Goal: Information Seeking & Learning: Find specific fact

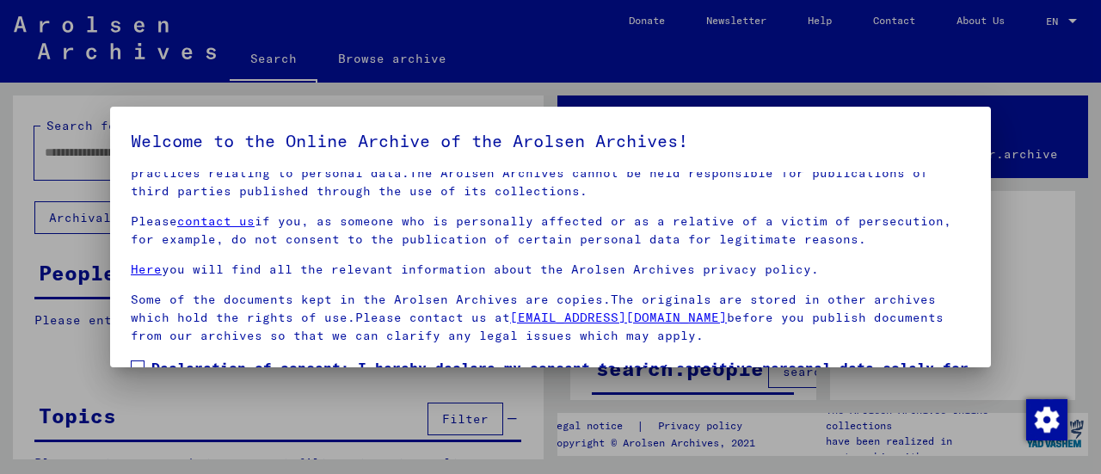
scroll to position [133, 0]
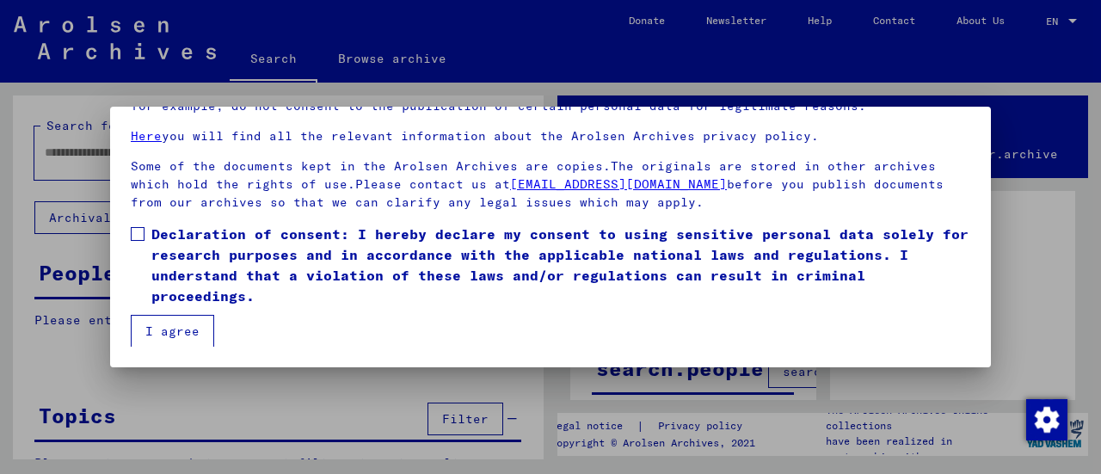
click at [194, 317] on button "I agree" at bounding box center [172, 331] width 83 height 33
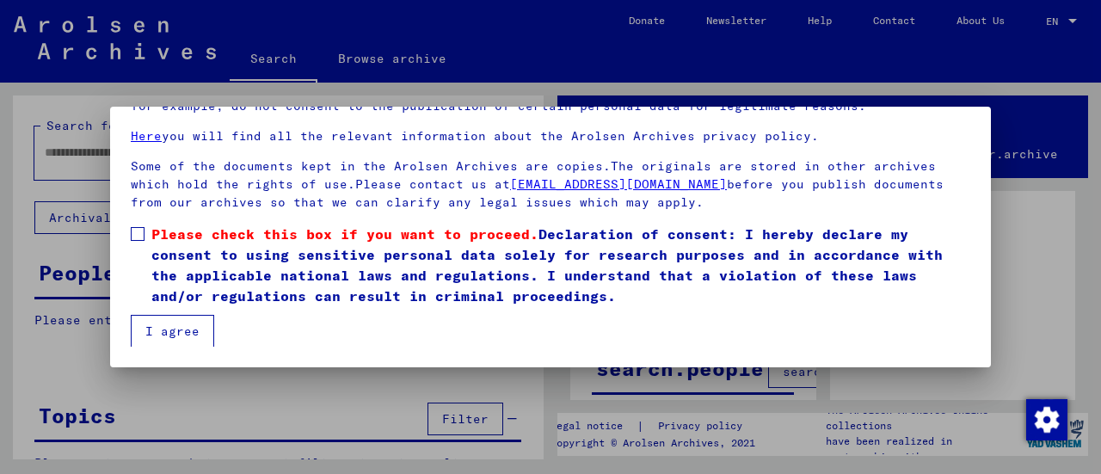
click at [192, 323] on button "I agree" at bounding box center [172, 331] width 83 height 33
click at [145, 234] on label "Please check this box if you want to proceed. Declaration of consent: I hereby …" at bounding box center [551, 265] width 840 height 83
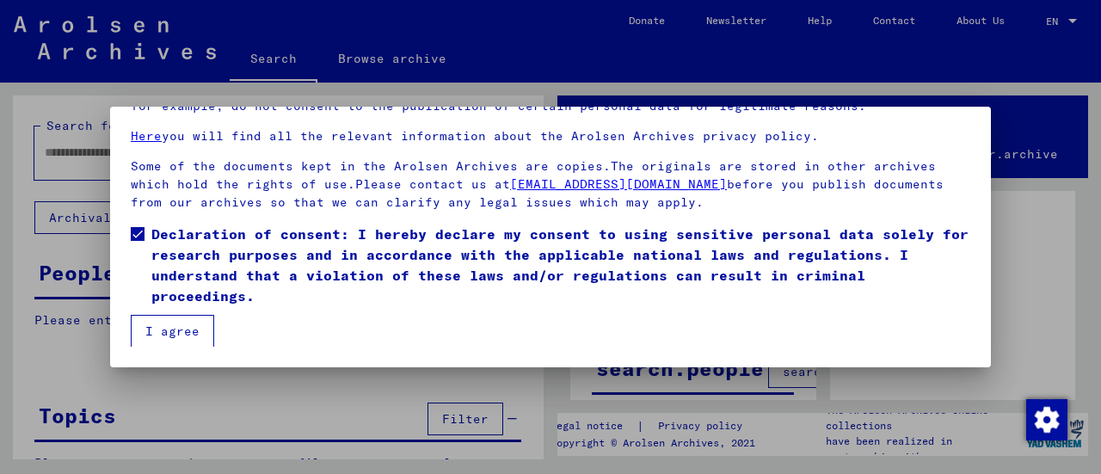
click at [175, 331] on button "I agree" at bounding box center [172, 331] width 83 height 33
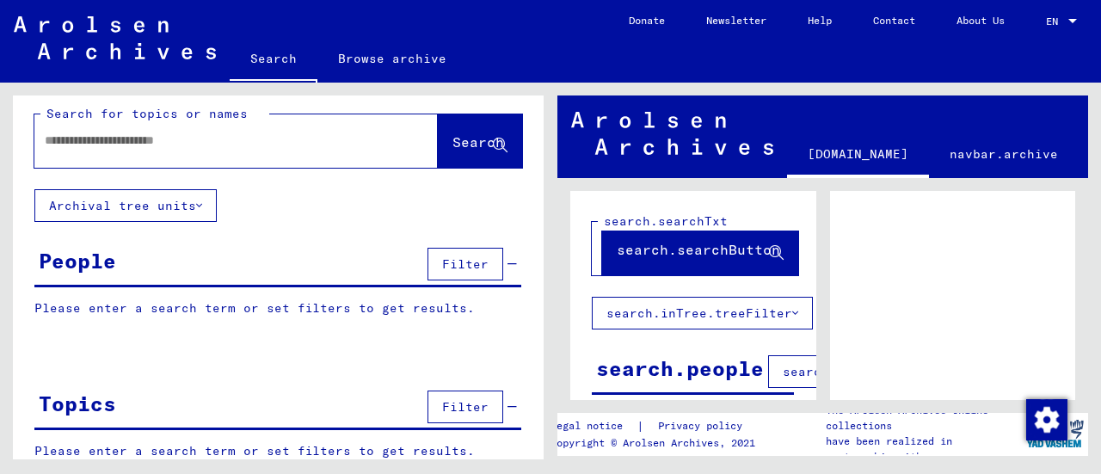
scroll to position [11, 0]
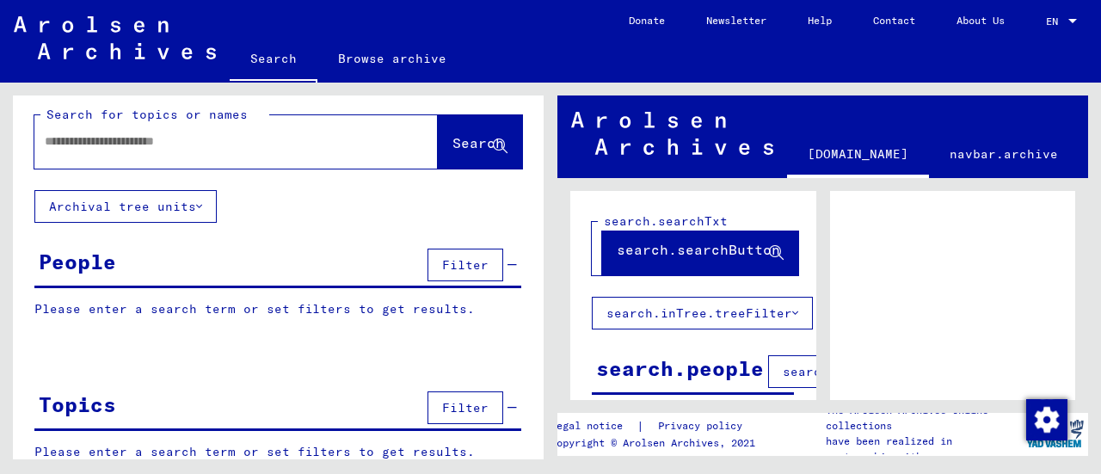
click at [233, 145] on input "text" at bounding box center [221, 142] width 352 height 18
click at [480, 160] on button "Search" at bounding box center [480, 141] width 84 height 53
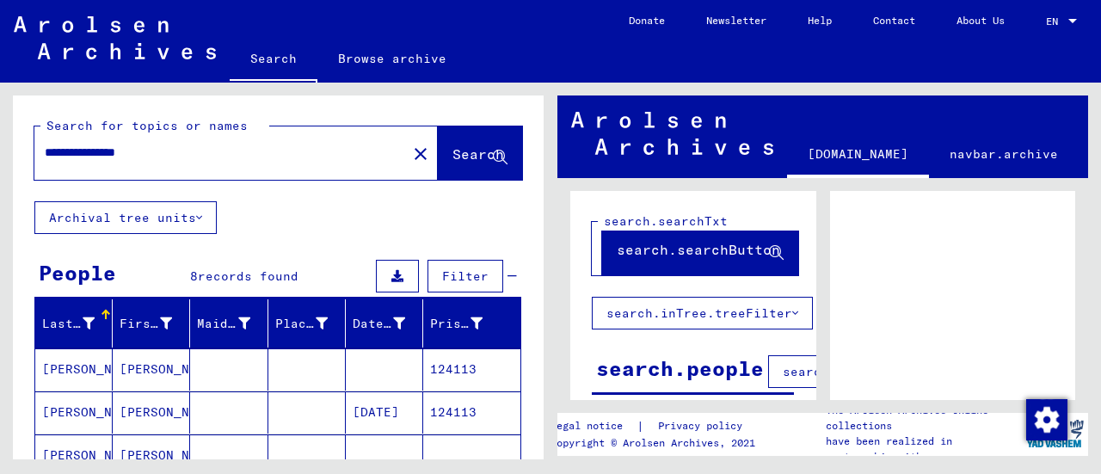
scroll to position [145, 0]
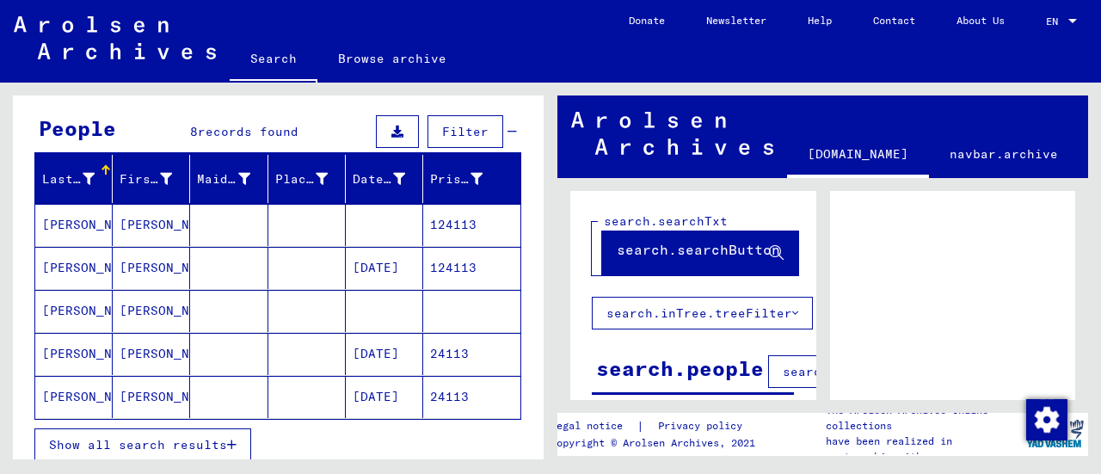
click at [89, 271] on mat-cell "[PERSON_NAME]" at bounding box center [73, 268] width 77 height 42
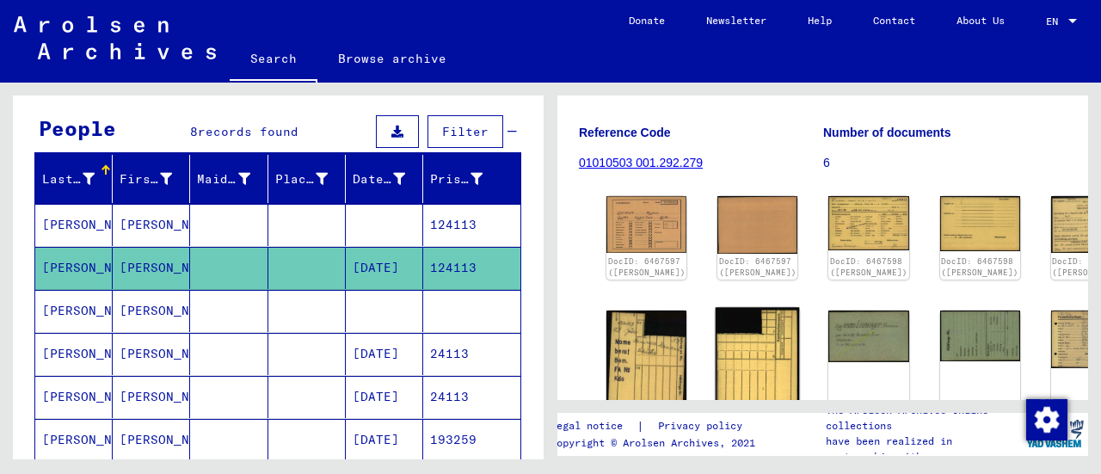
scroll to position [192, 0]
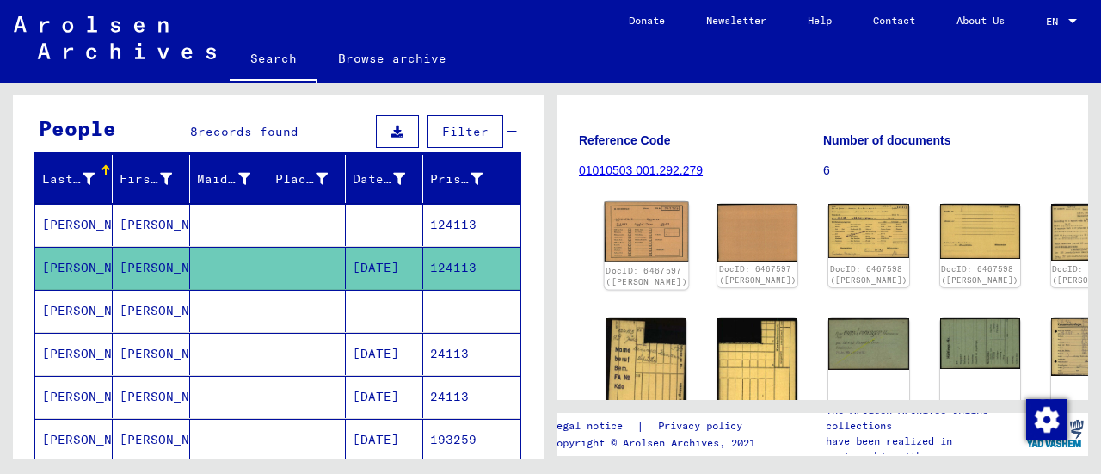
click at [633, 238] on img at bounding box center [647, 231] width 84 height 59
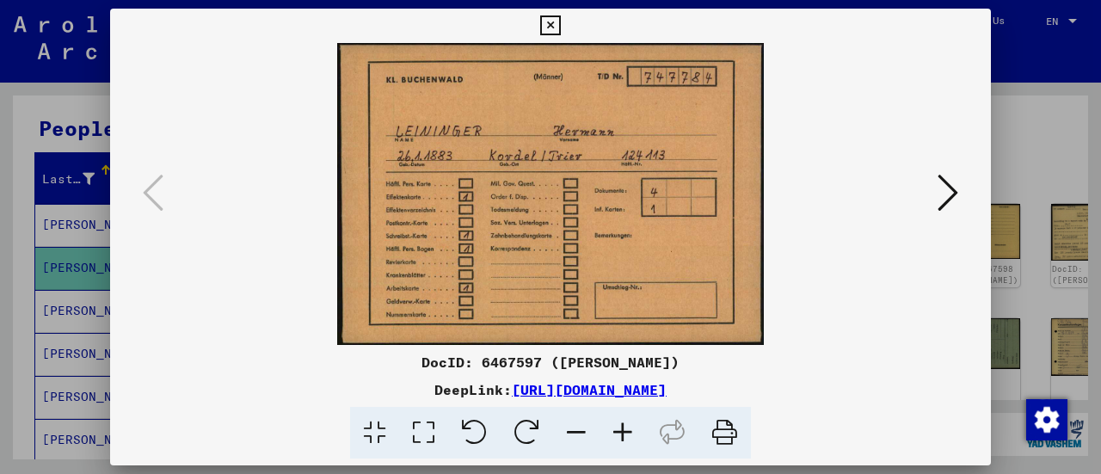
click at [948, 188] on icon at bounding box center [948, 192] width 21 height 41
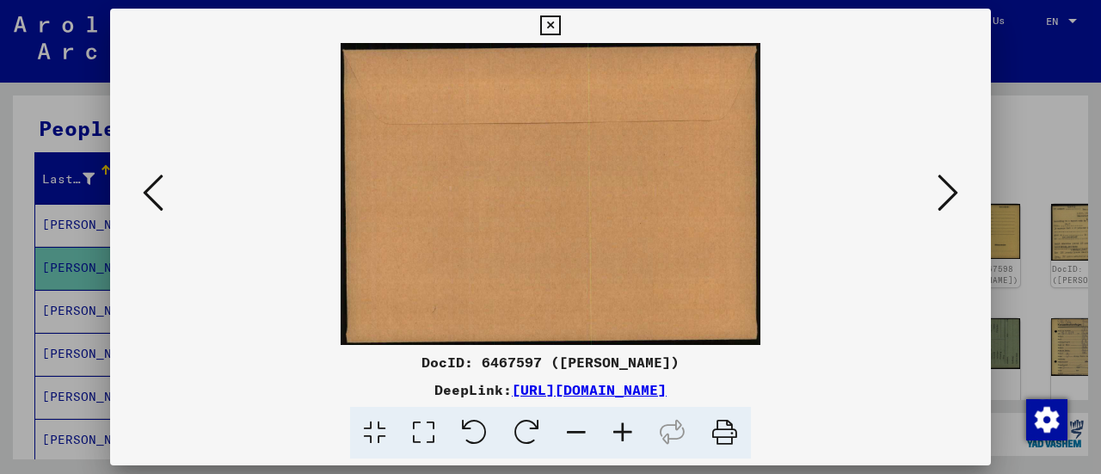
click at [948, 188] on icon at bounding box center [948, 192] width 21 height 41
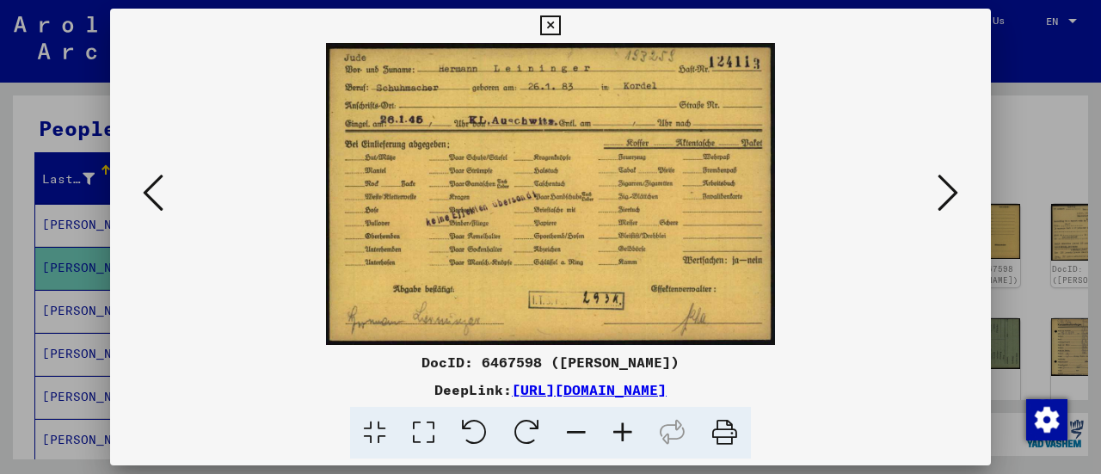
click at [948, 188] on icon at bounding box center [948, 192] width 21 height 41
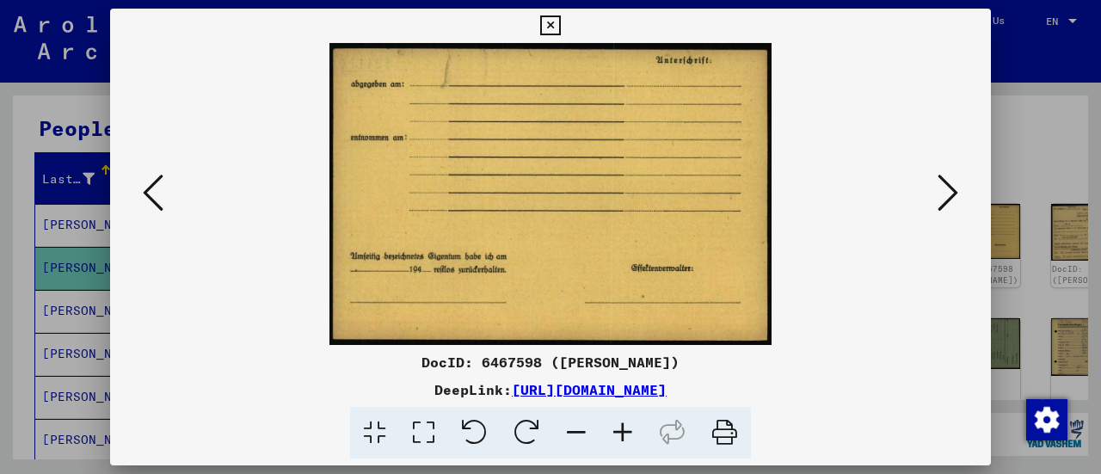
click at [948, 188] on icon at bounding box center [948, 192] width 21 height 41
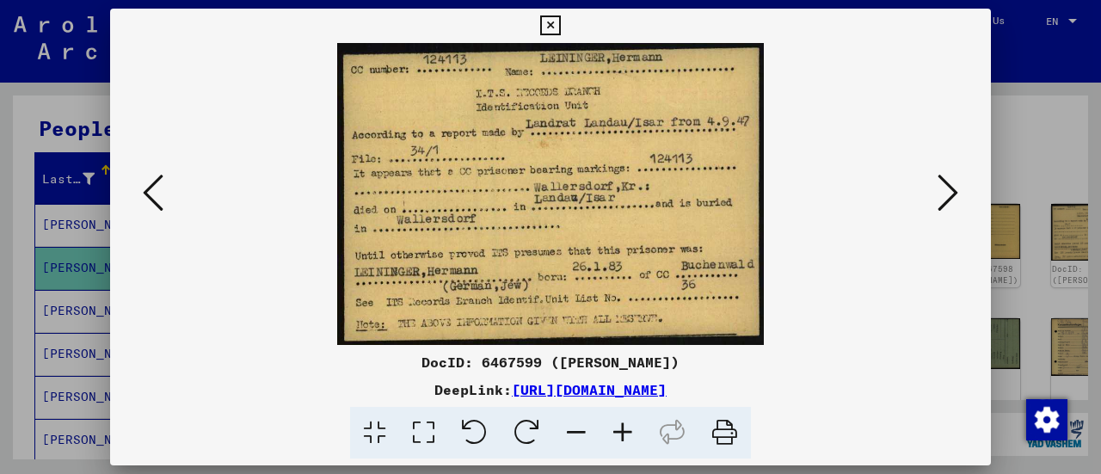
click at [948, 188] on icon at bounding box center [948, 192] width 21 height 41
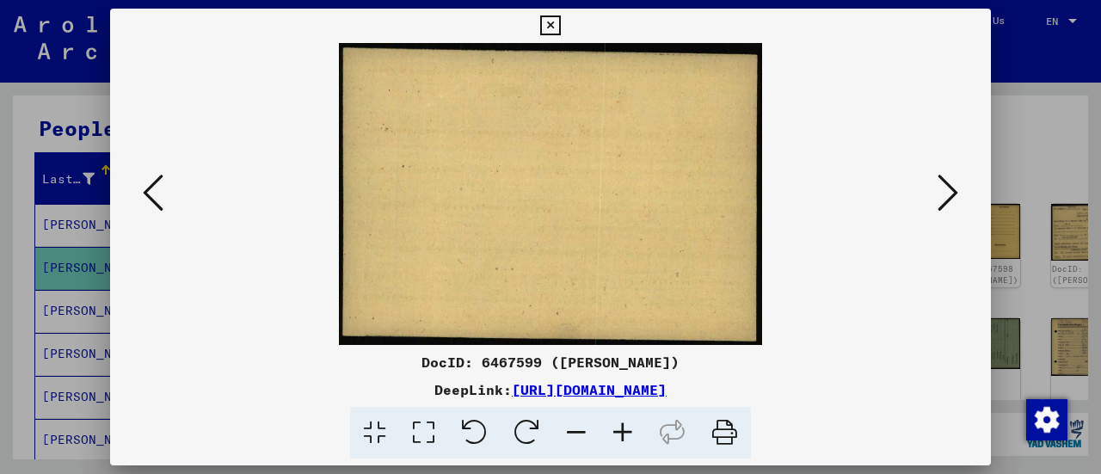
click at [134, 211] on div at bounding box center [550, 194] width 881 height 302
click at [155, 201] on icon at bounding box center [153, 192] width 21 height 41
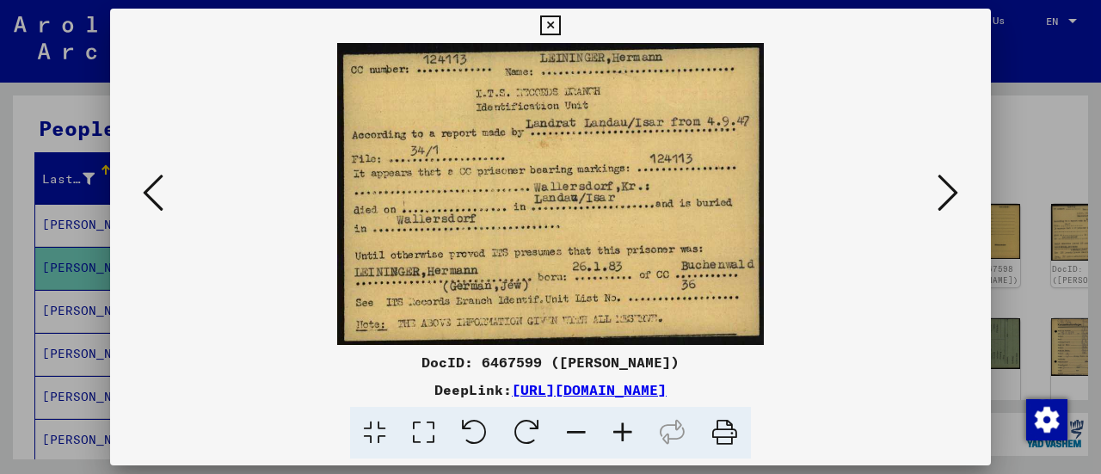
click at [948, 175] on icon at bounding box center [948, 192] width 21 height 41
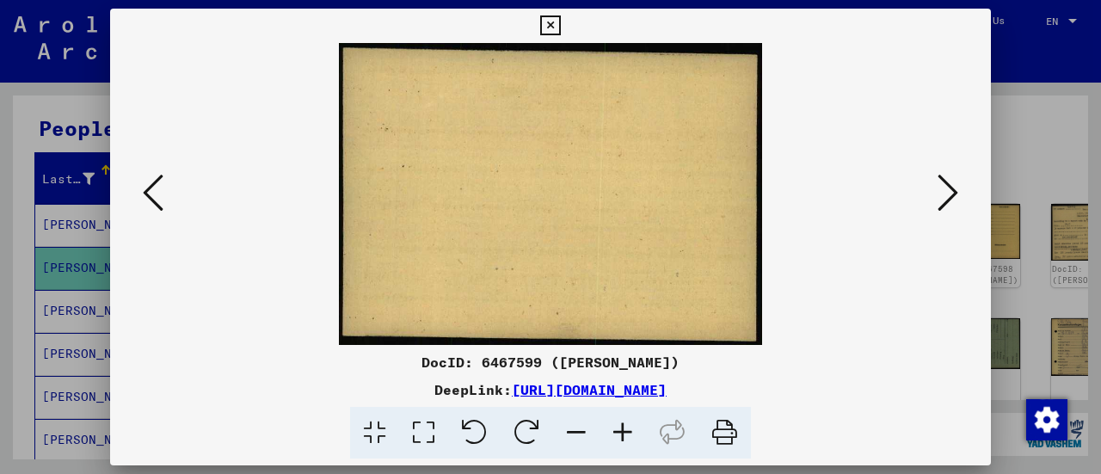
click at [948, 185] on icon at bounding box center [948, 192] width 21 height 41
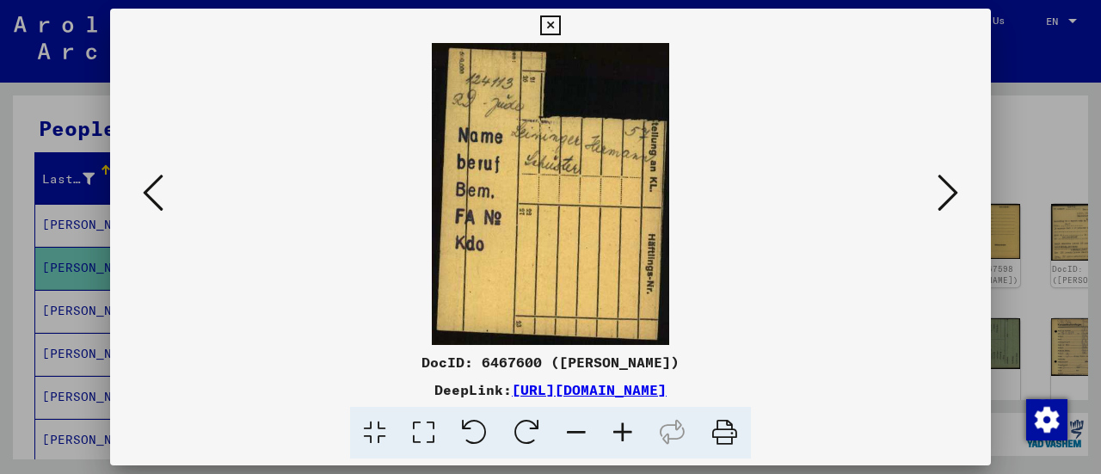
click at [948, 185] on icon at bounding box center [948, 192] width 21 height 41
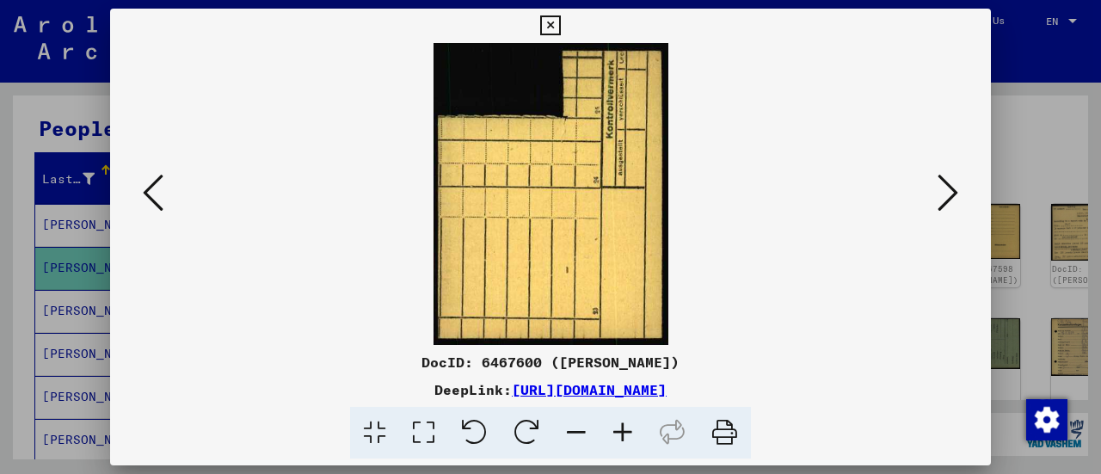
click at [948, 185] on icon at bounding box center [948, 192] width 21 height 41
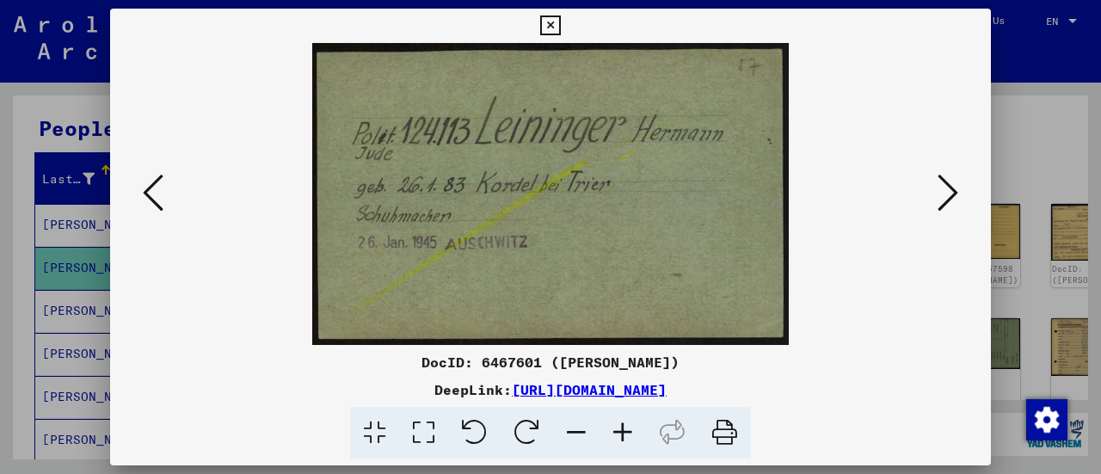
click at [956, 184] on icon at bounding box center [948, 192] width 21 height 41
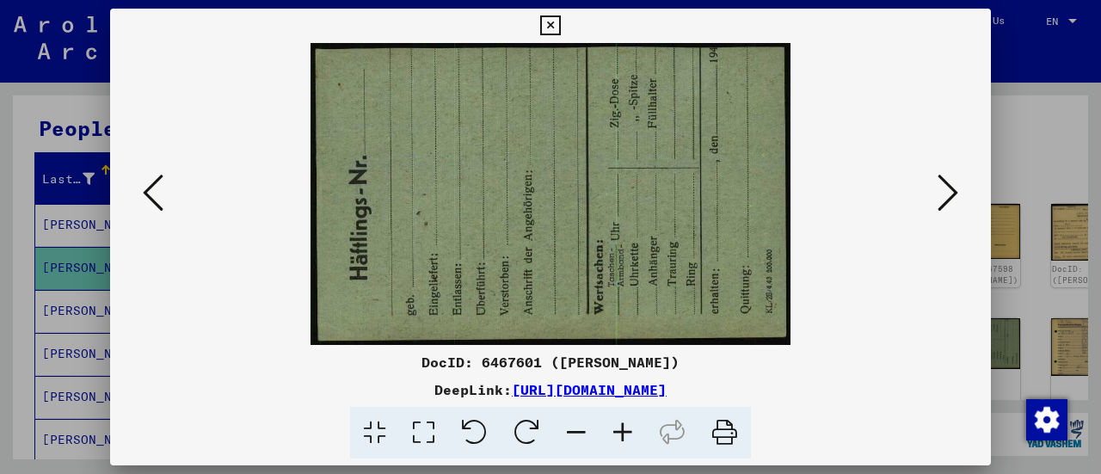
click at [948, 185] on icon at bounding box center [948, 192] width 21 height 41
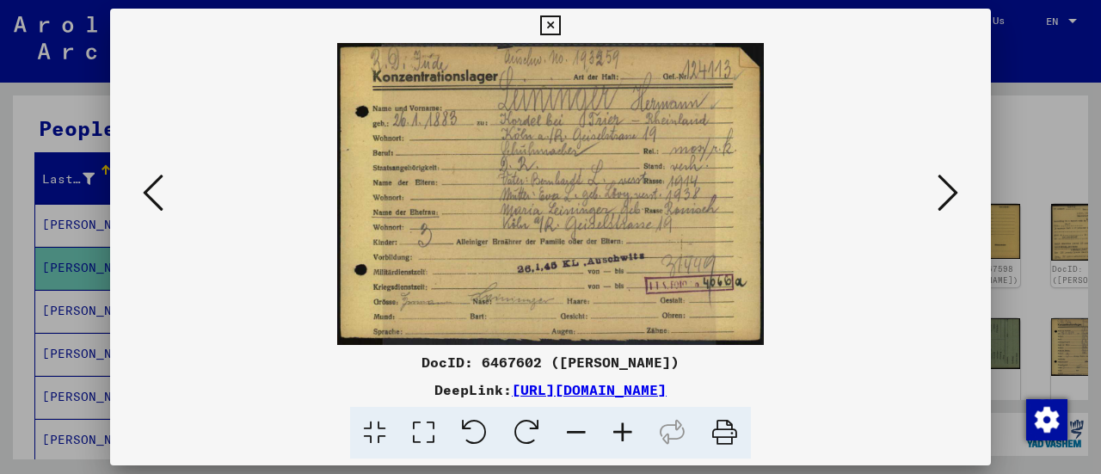
click at [948, 201] on icon at bounding box center [948, 192] width 21 height 41
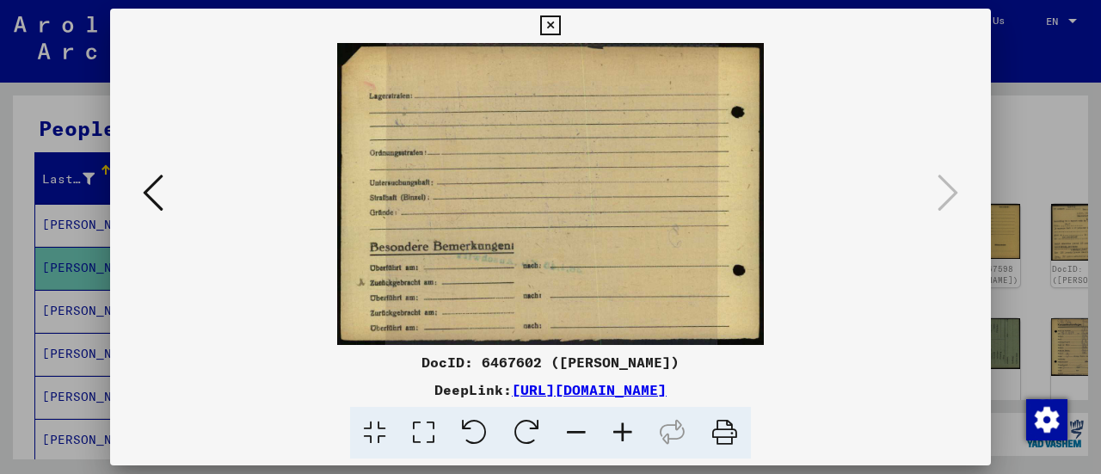
click at [1055, 136] on div at bounding box center [550, 237] width 1101 height 474
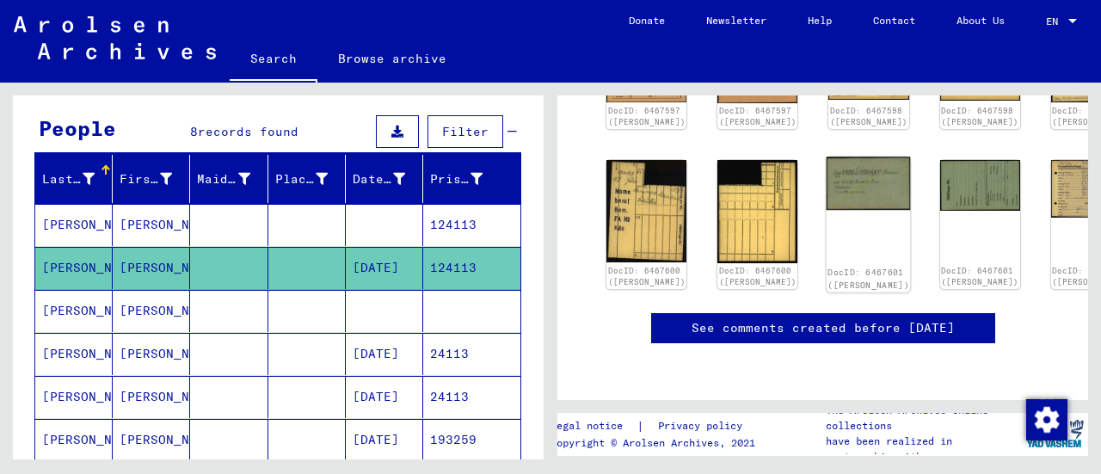
scroll to position [377, 0]
click at [371, 354] on mat-cell "[DATE]" at bounding box center [384, 354] width 77 height 42
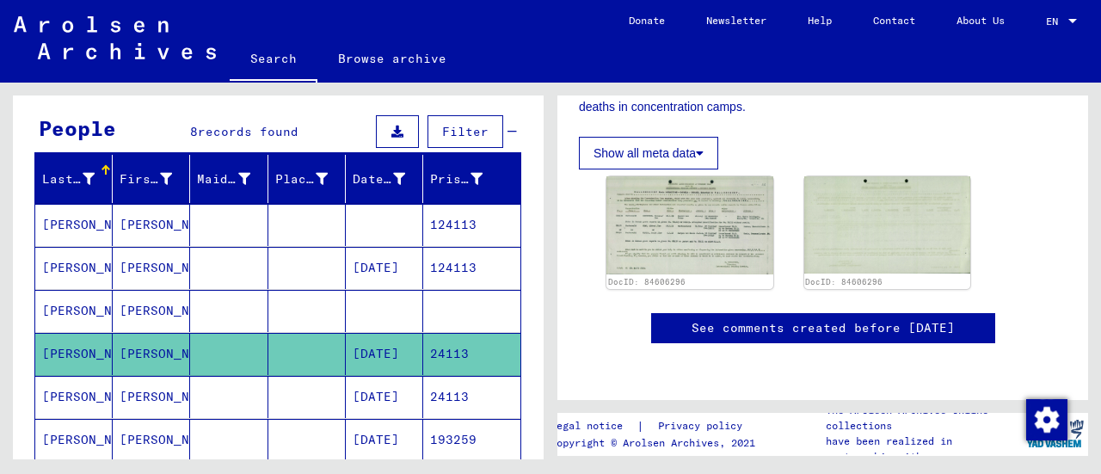
scroll to position [518, 0]
click at [691, 244] on img at bounding box center [689, 225] width 175 height 102
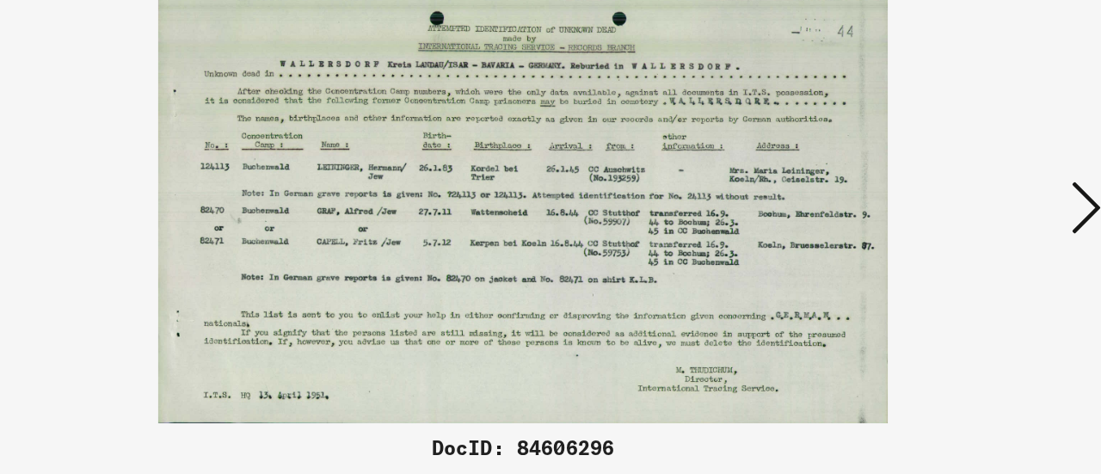
click at [946, 184] on icon at bounding box center [948, 192] width 21 height 41
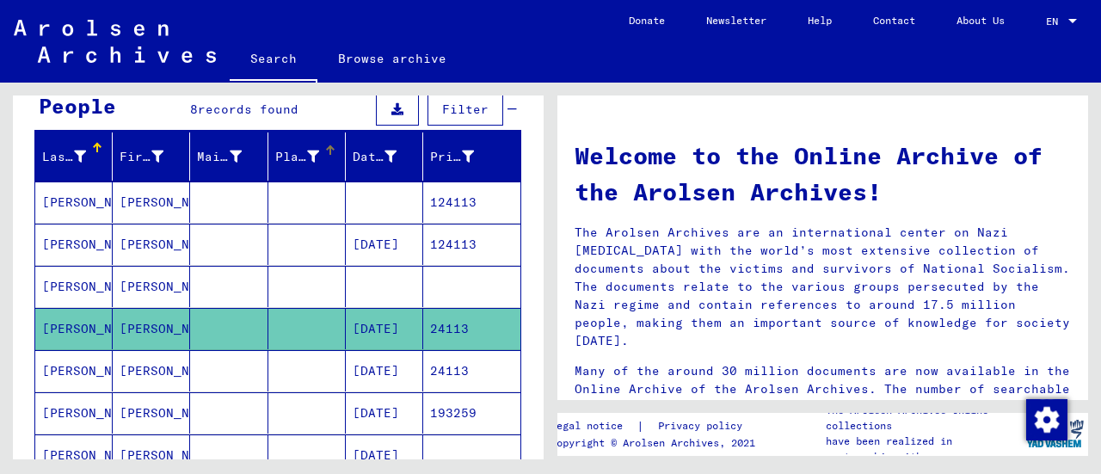
scroll to position [167, 0]
click at [92, 199] on mat-cell "[PERSON_NAME]" at bounding box center [73, 202] width 77 height 41
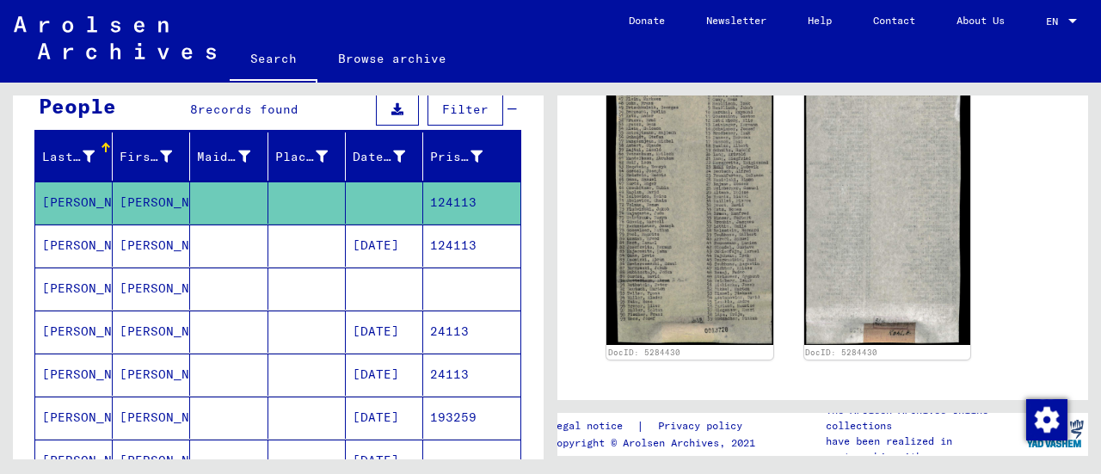
scroll to position [535, 0]
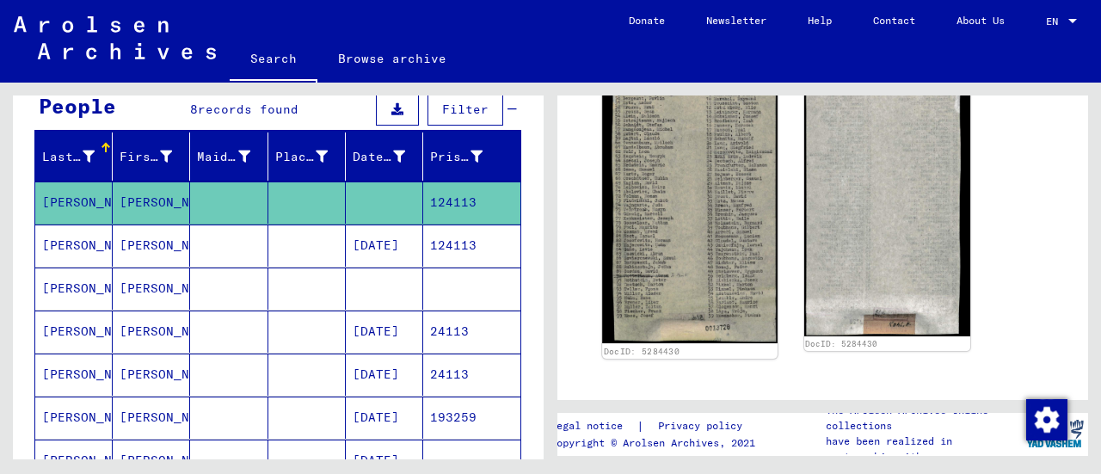
click at [731, 164] on img at bounding box center [689, 190] width 175 height 306
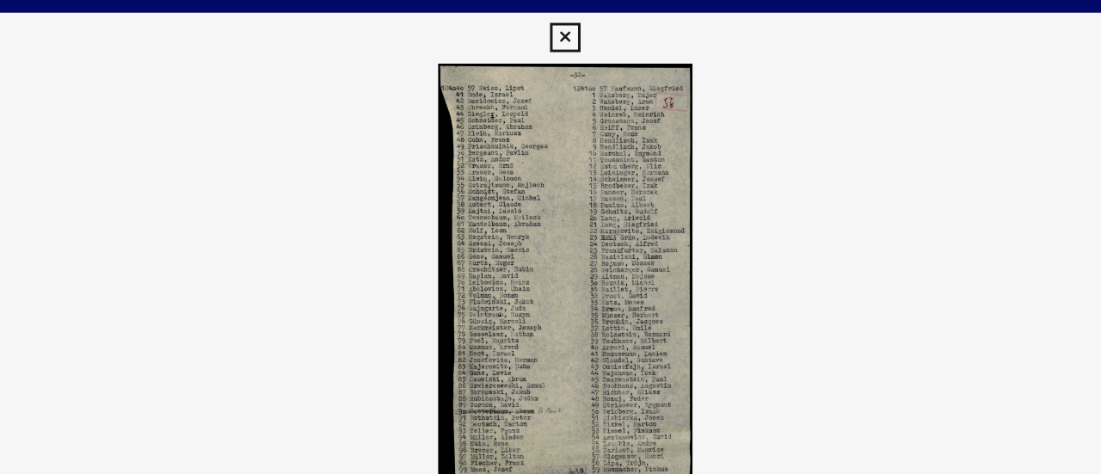
click at [550, 27] on icon at bounding box center [550, 25] width 20 height 21
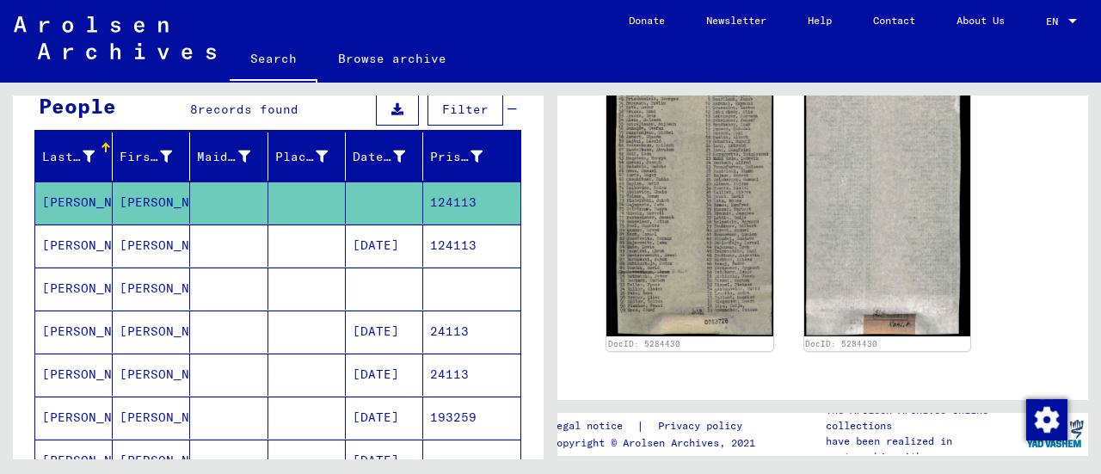
click at [365, 242] on mat-cell "[DATE]" at bounding box center [384, 246] width 77 height 42
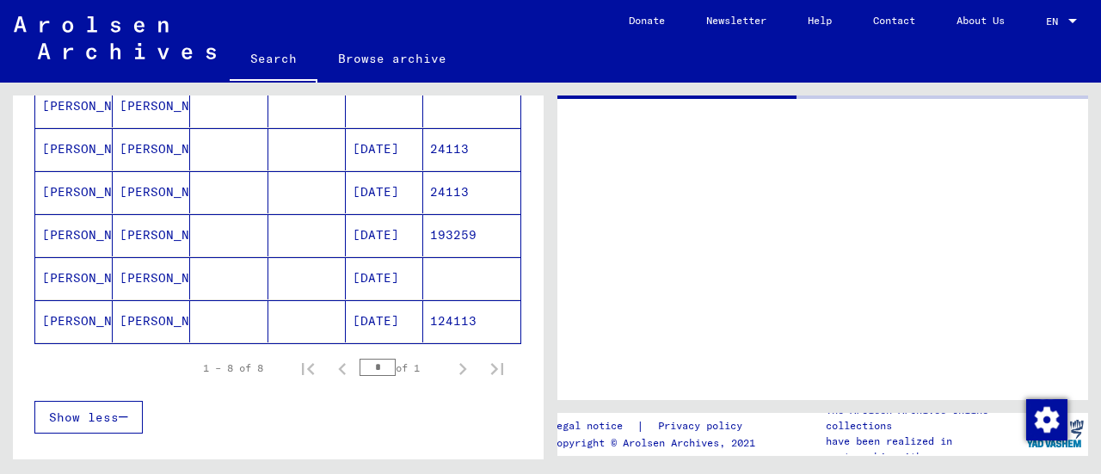
scroll to position [349, 0]
click at [378, 321] on mat-cell "[DATE]" at bounding box center [384, 321] width 77 height 42
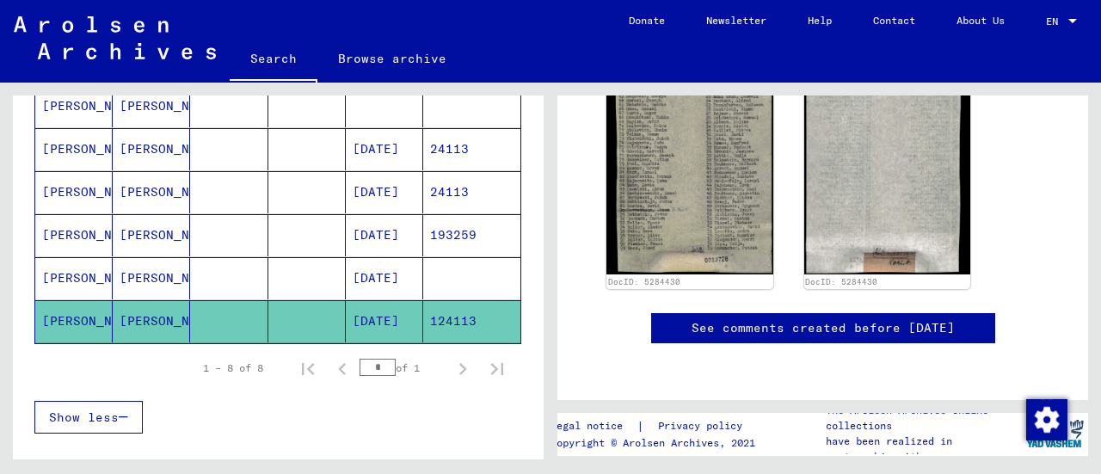
scroll to position [429, 0]
click at [155, 216] on mat-cell "[PERSON_NAME]" at bounding box center [151, 235] width 77 height 42
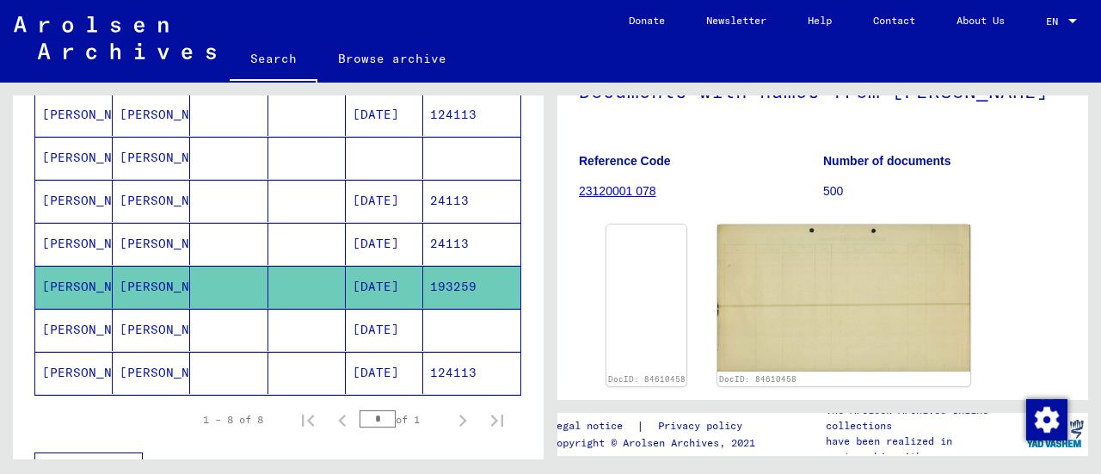
scroll to position [185, 0]
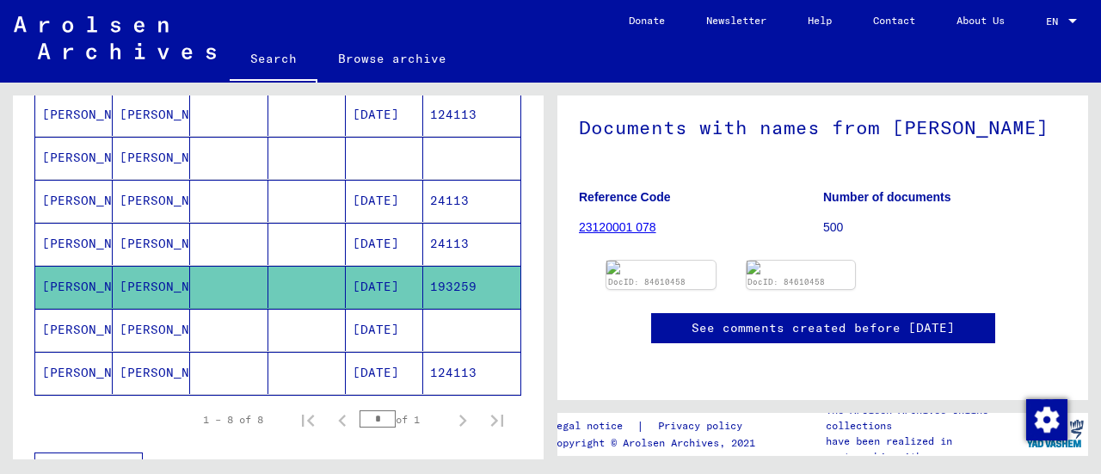
click at [376, 233] on mat-cell "[DATE]" at bounding box center [384, 244] width 77 height 42
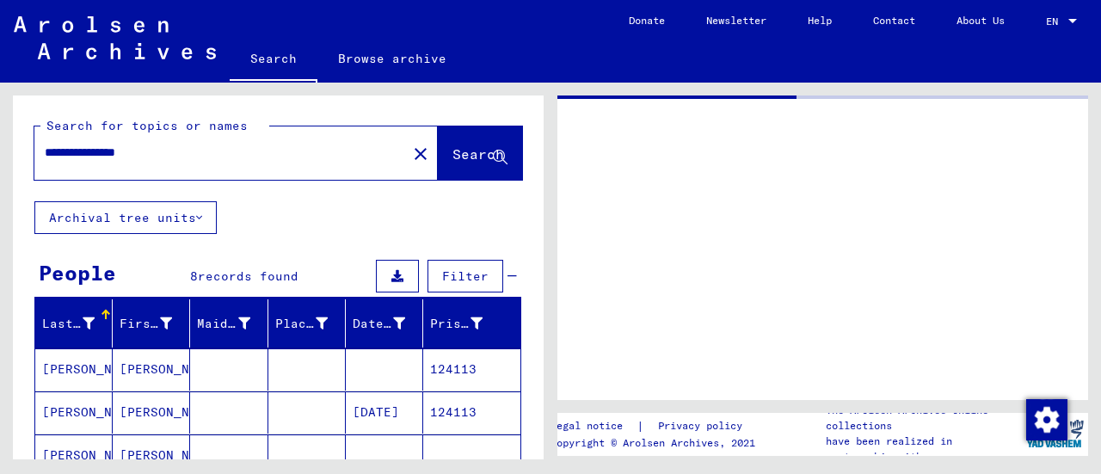
click at [180, 219] on button "Archival tree units" at bounding box center [125, 217] width 182 height 33
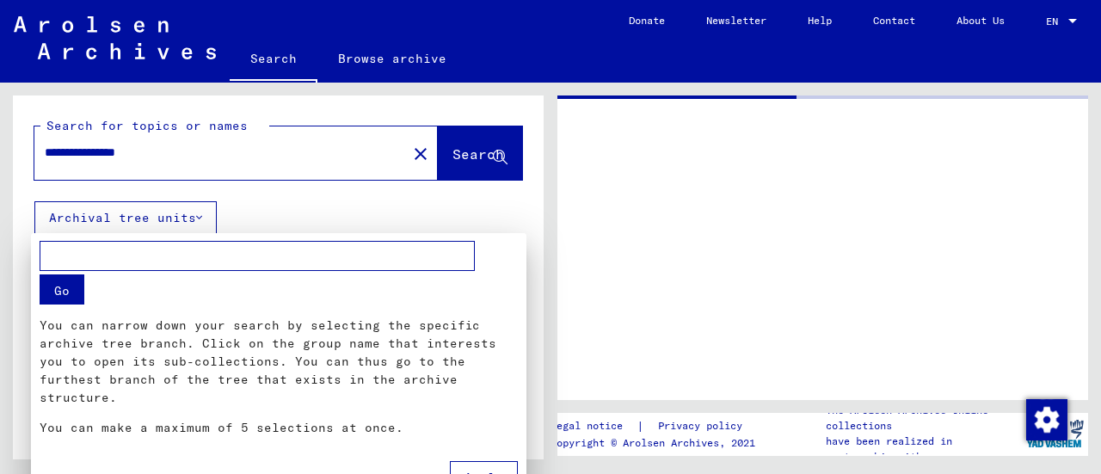
click at [289, 208] on div at bounding box center [550, 237] width 1101 height 474
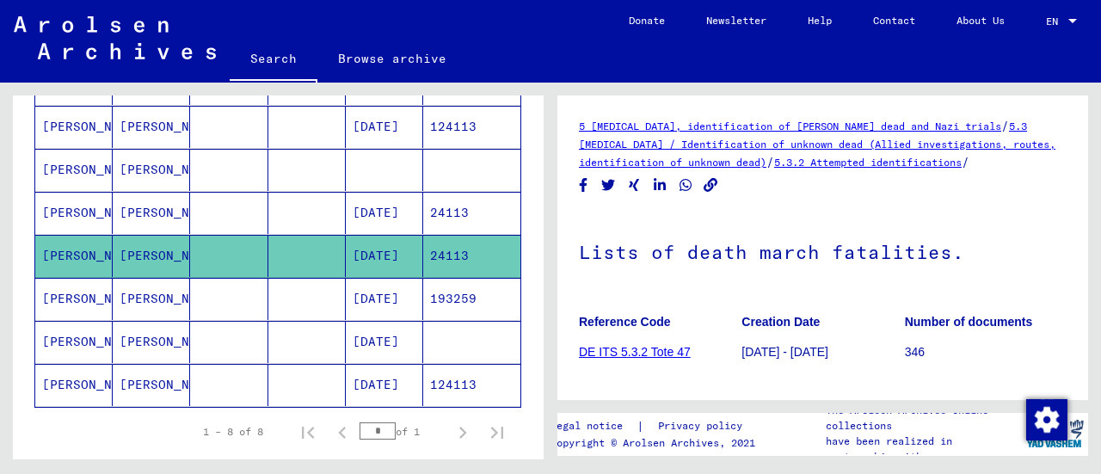
click at [127, 208] on mat-cell "[PERSON_NAME]" at bounding box center [151, 213] width 77 height 42
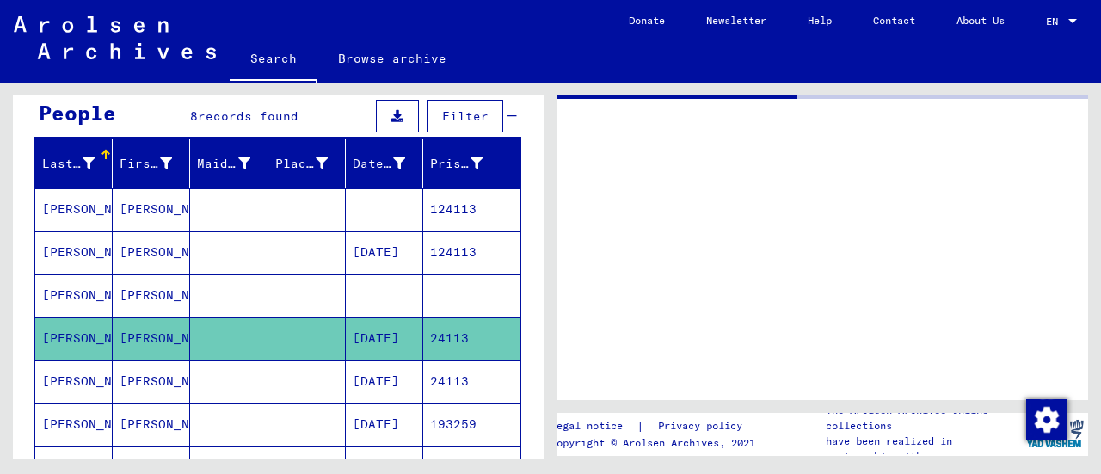
scroll to position [163, 0]
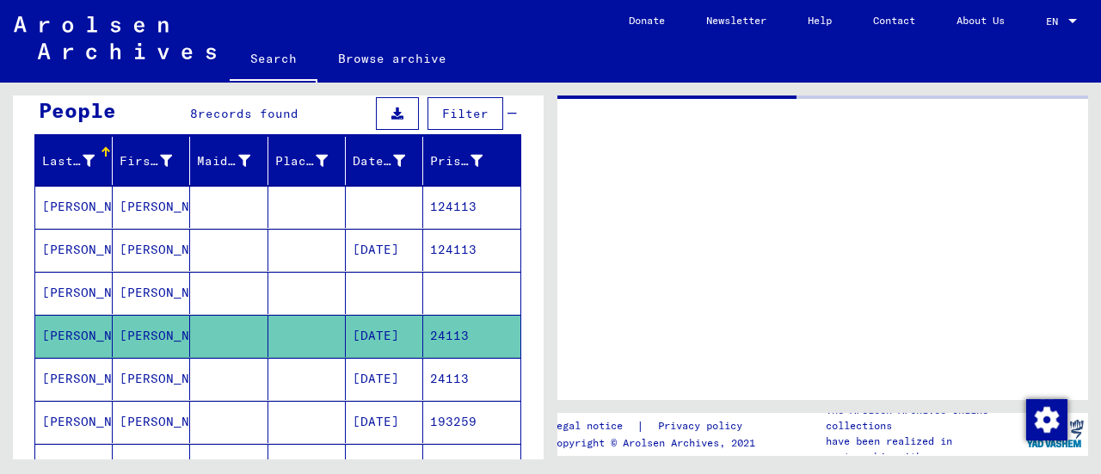
click at [440, 231] on mat-cell "124113" at bounding box center [471, 250] width 97 height 42
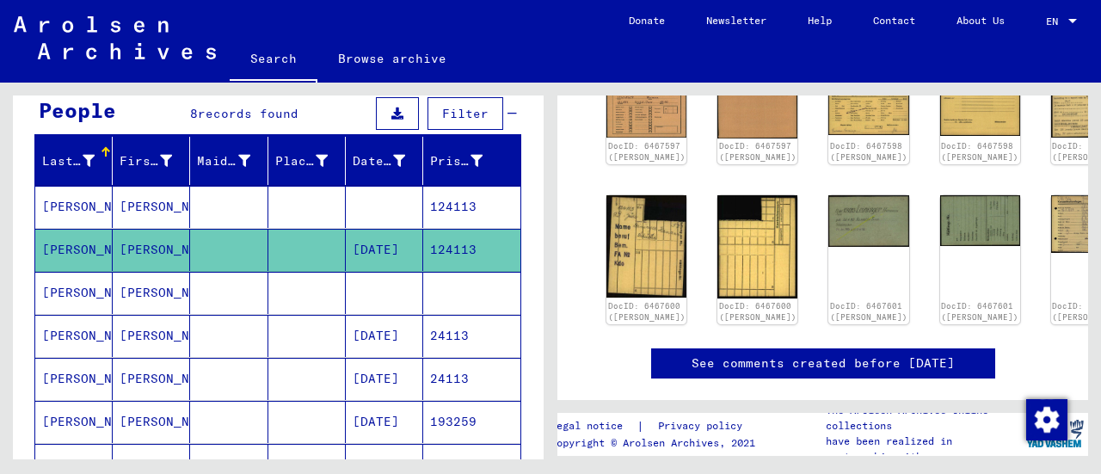
scroll to position [633, 0]
click at [711, 355] on link "See comments created before [DATE]" at bounding box center [823, 364] width 263 height 18
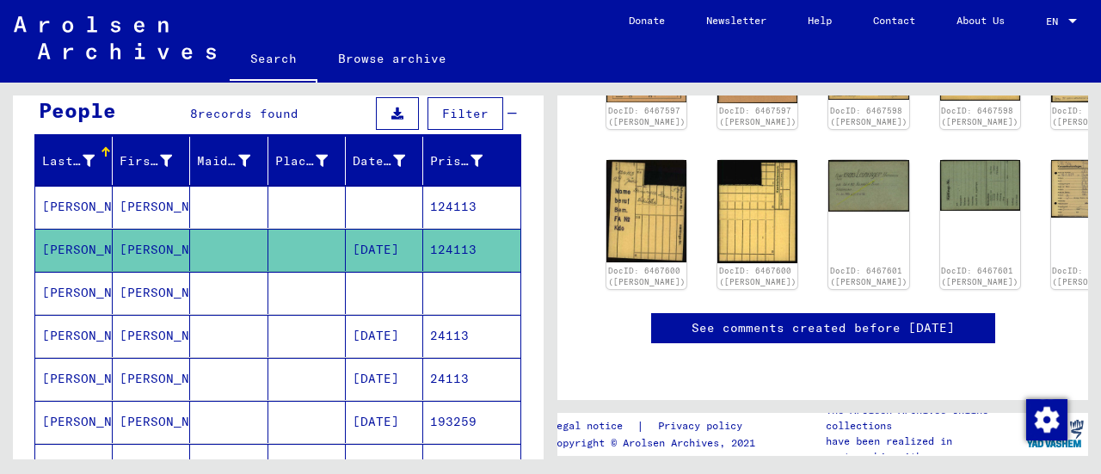
scroll to position [1243, 0]
click at [441, 219] on mat-cell "124113" at bounding box center [471, 207] width 97 height 42
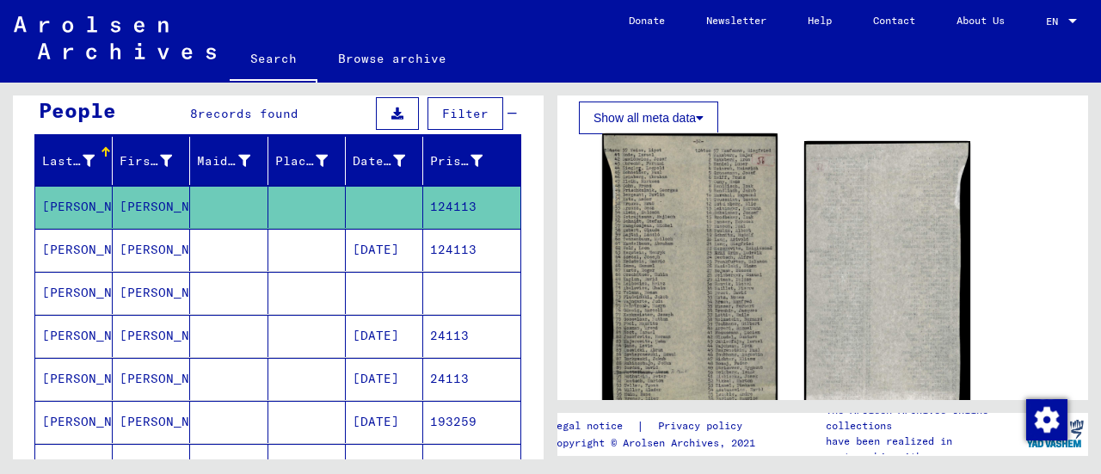
scroll to position [654, 0]
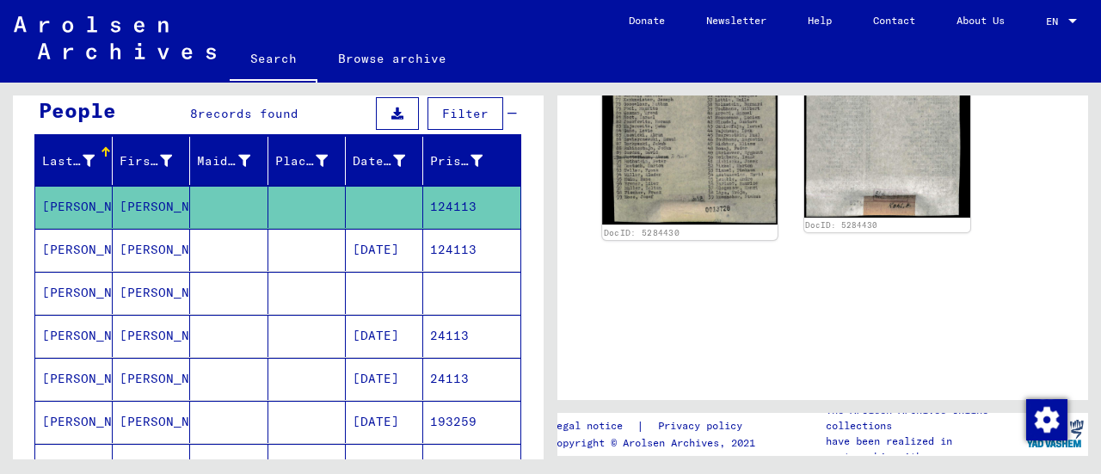
click at [711, 182] on img at bounding box center [689, 71] width 175 height 306
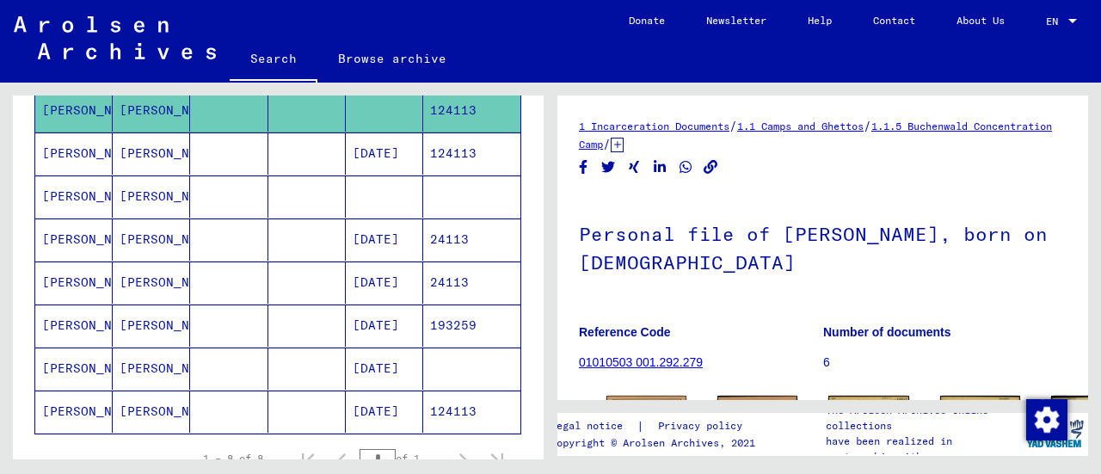
scroll to position [261, 0]
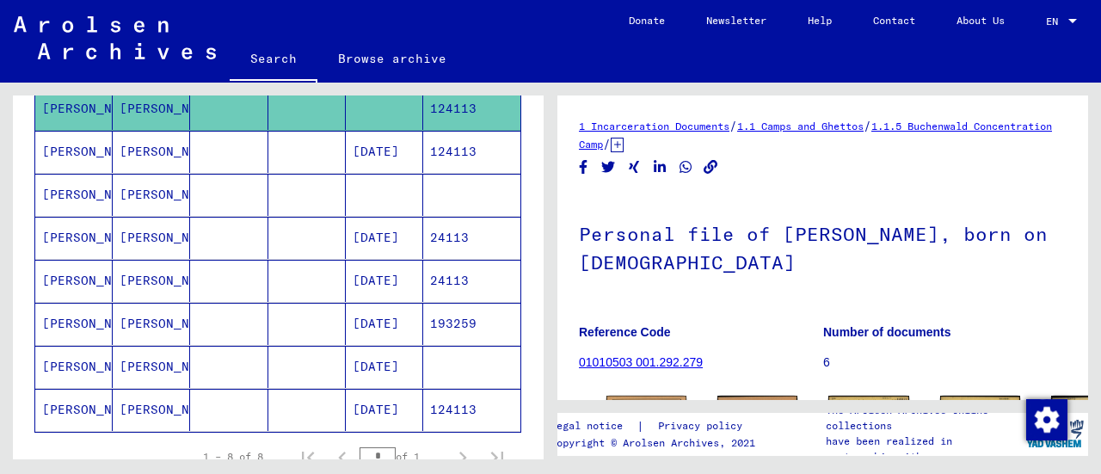
click at [367, 240] on mat-cell "[DATE]" at bounding box center [384, 238] width 77 height 42
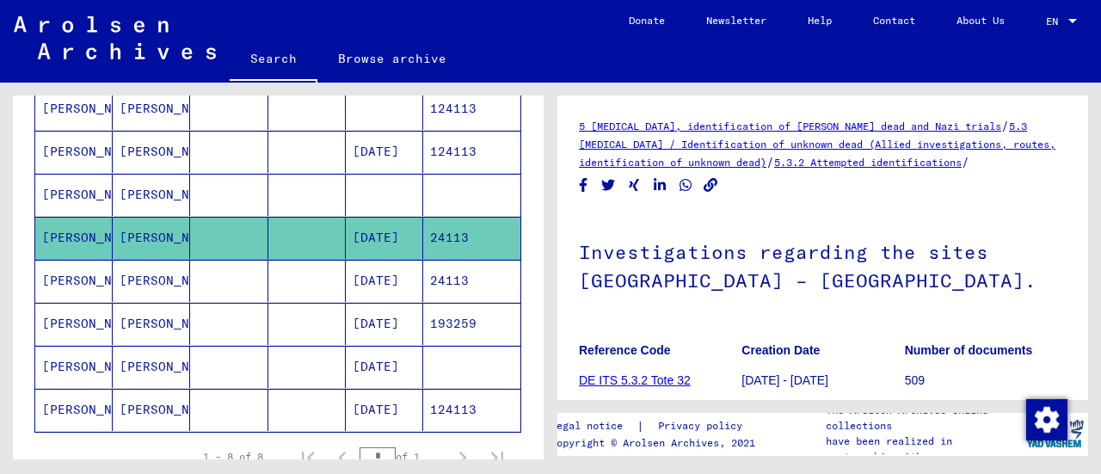
click at [358, 194] on mat-cell at bounding box center [384, 195] width 77 height 42
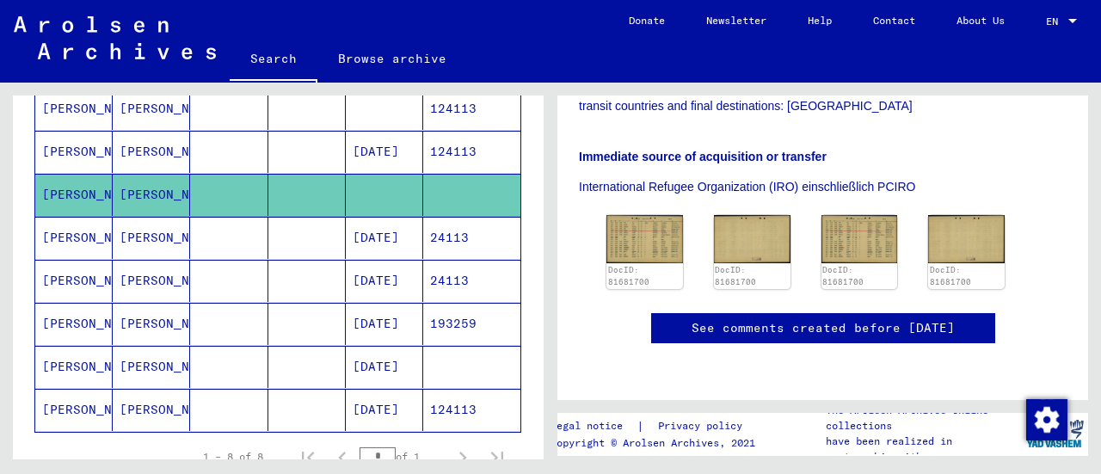
scroll to position [480, 0]
click at [640, 213] on img at bounding box center [645, 238] width 80 height 50
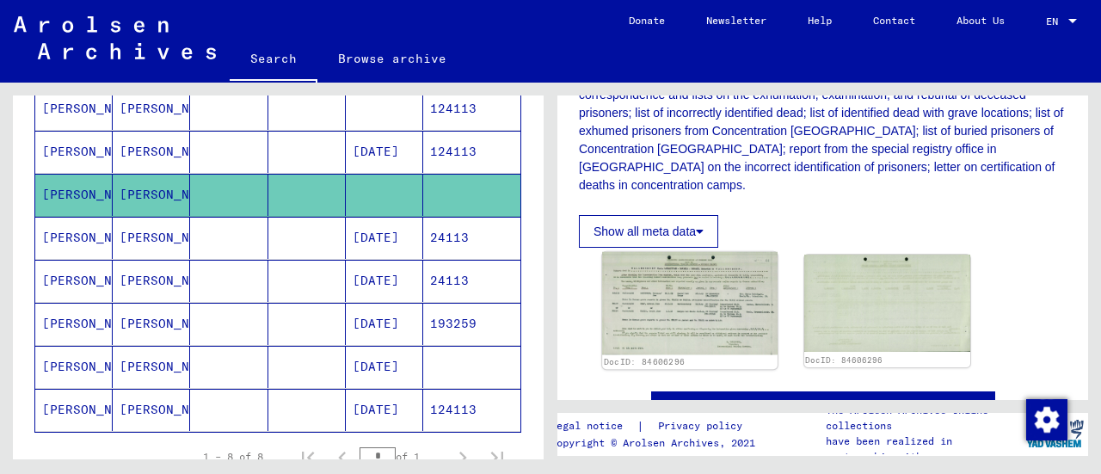
scroll to position [422, 0]
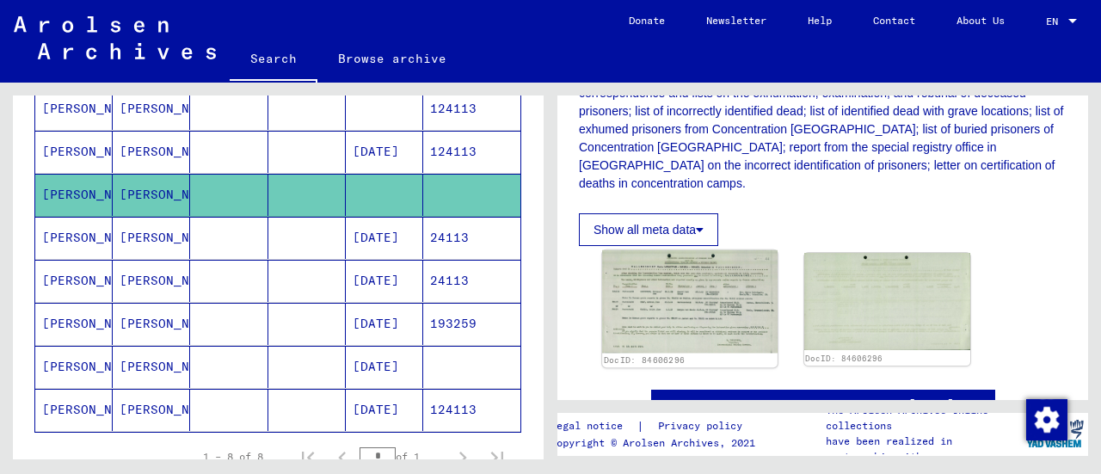
click at [714, 324] on img at bounding box center [689, 301] width 175 height 102
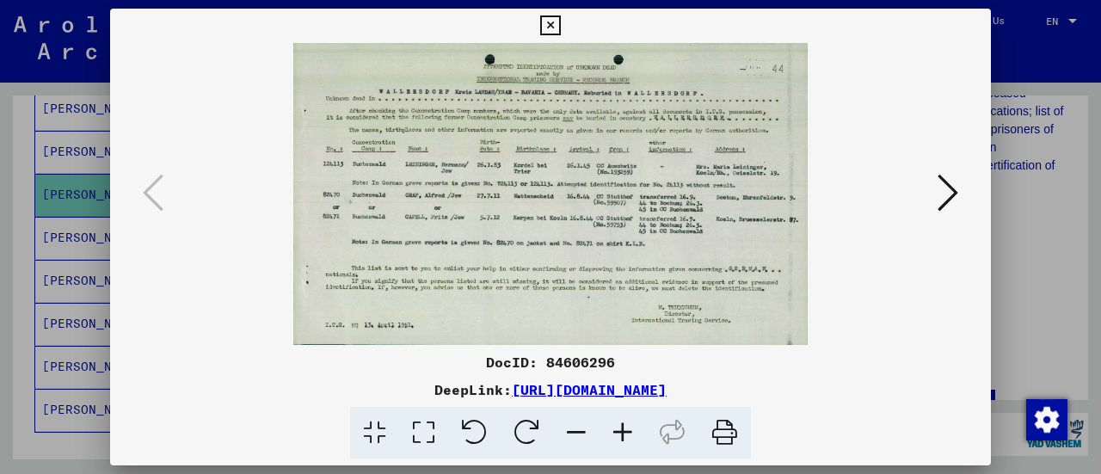
click at [552, 23] on icon at bounding box center [550, 25] width 20 height 21
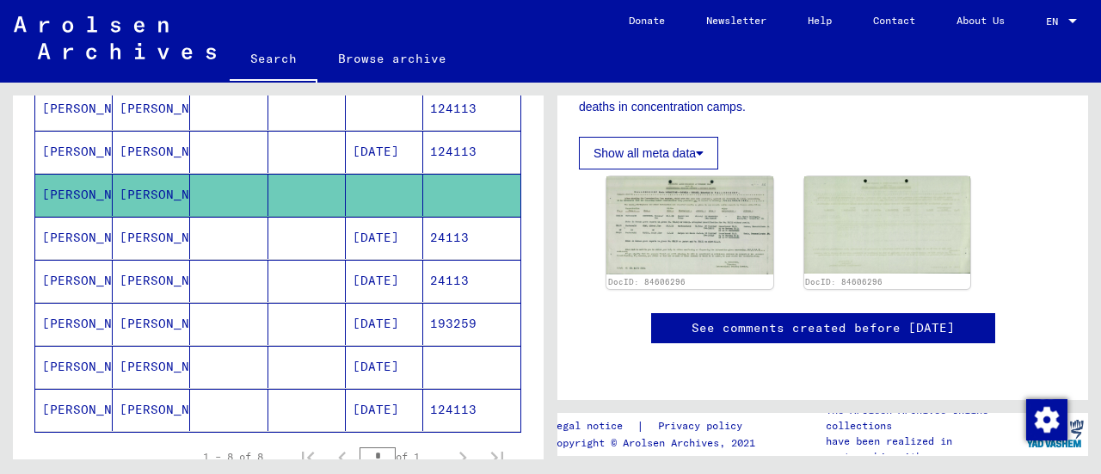
scroll to position [569, 0]
click at [368, 231] on mat-cell "[DATE]" at bounding box center [384, 238] width 77 height 42
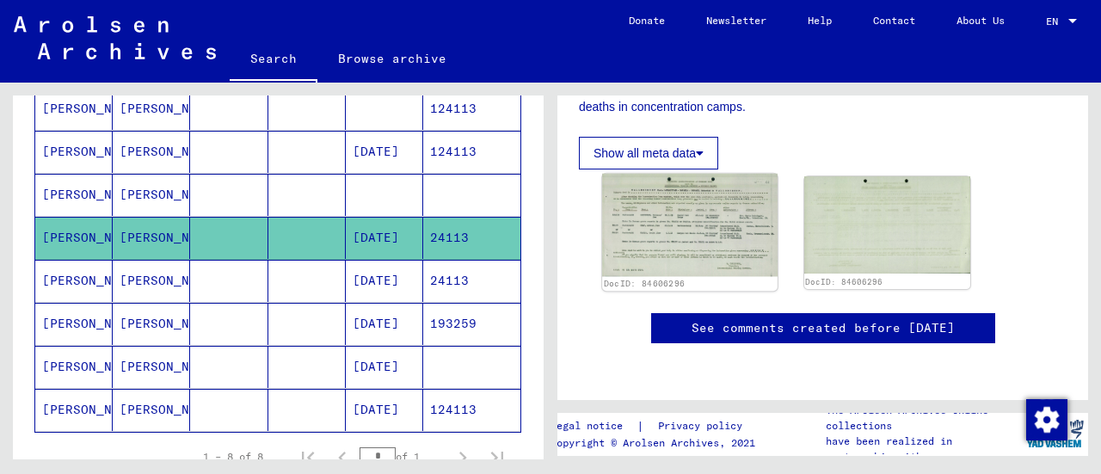
scroll to position [468, 0]
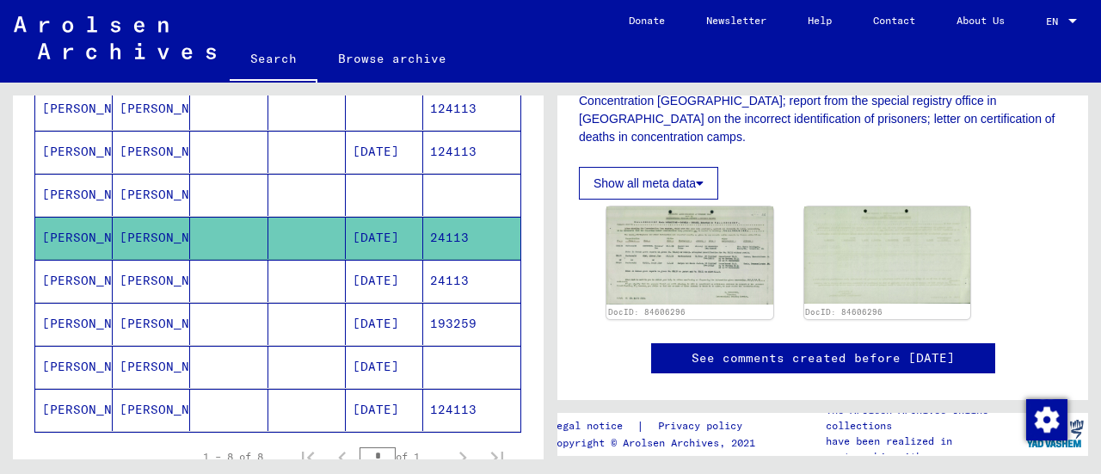
click at [351, 136] on mat-cell "[DATE]" at bounding box center [384, 152] width 77 height 42
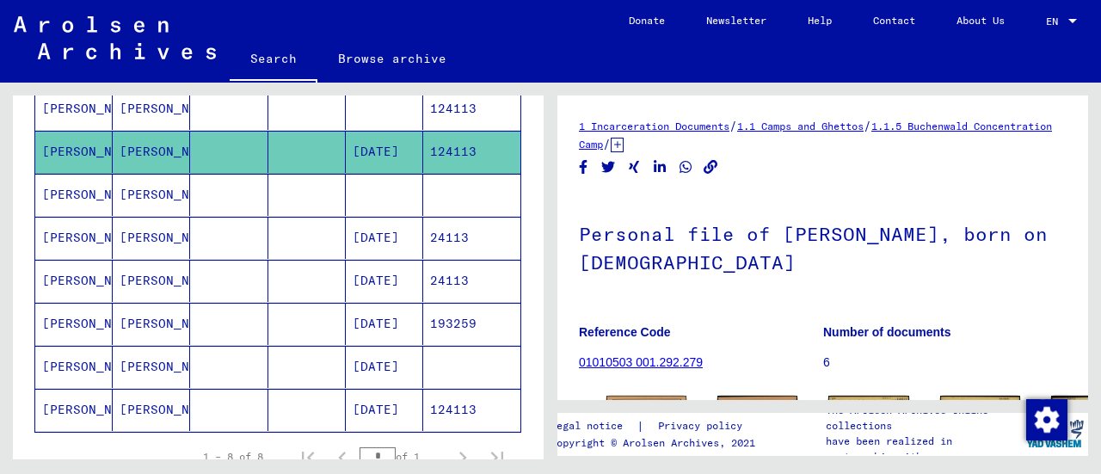
scroll to position [367, 0]
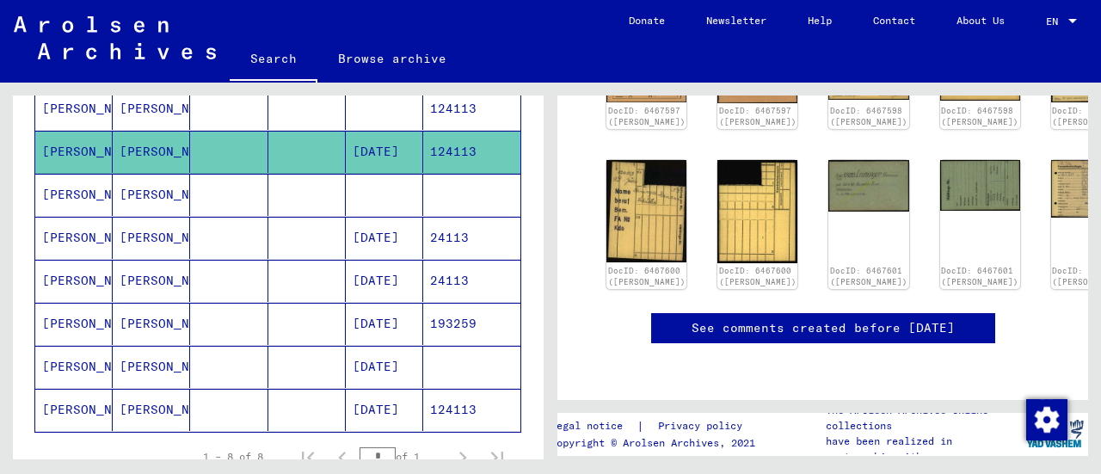
click at [389, 179] on mat-cell at bounding box center [384, 195] width 77 height 42
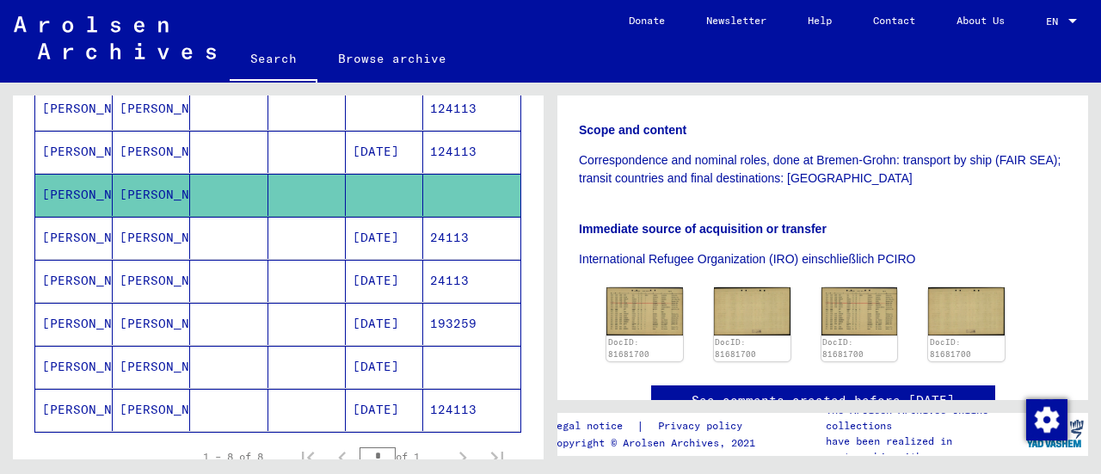
scroll to position [466, 0]
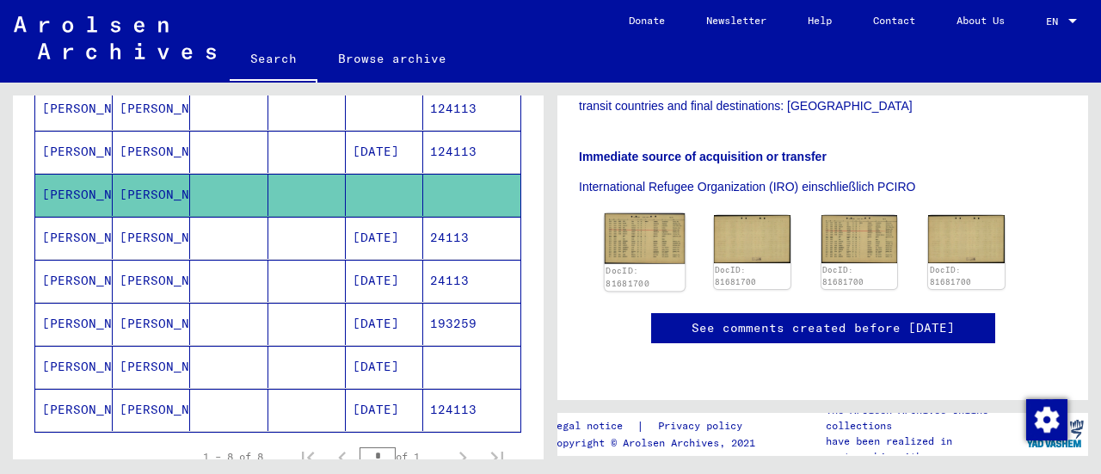
click at [656, 213] on img at bounding box center [645, 238] width 80 height 50
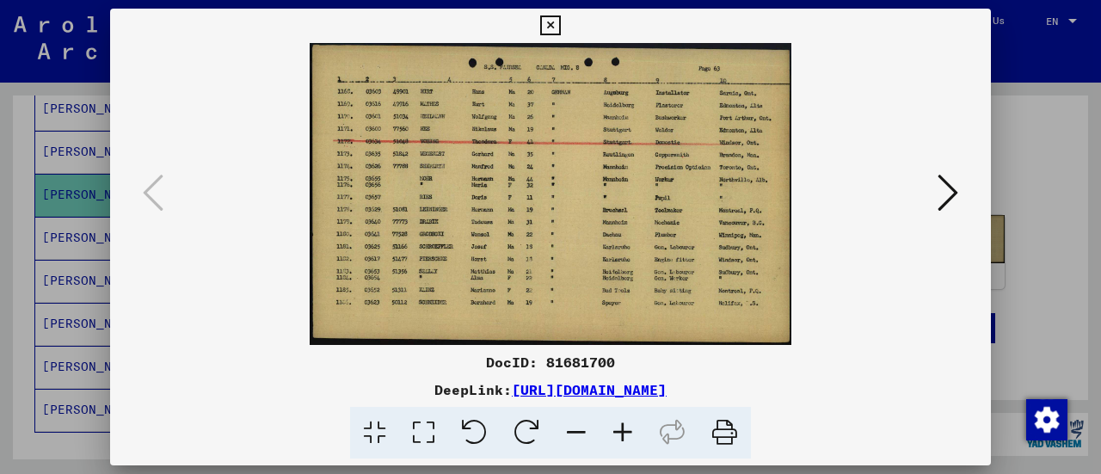
click at [656, 195] on img at bounding box center [551, 194] width 764 height 302
click at [952, 188] on icon at bounding box center [948, 192] width 21 height 41
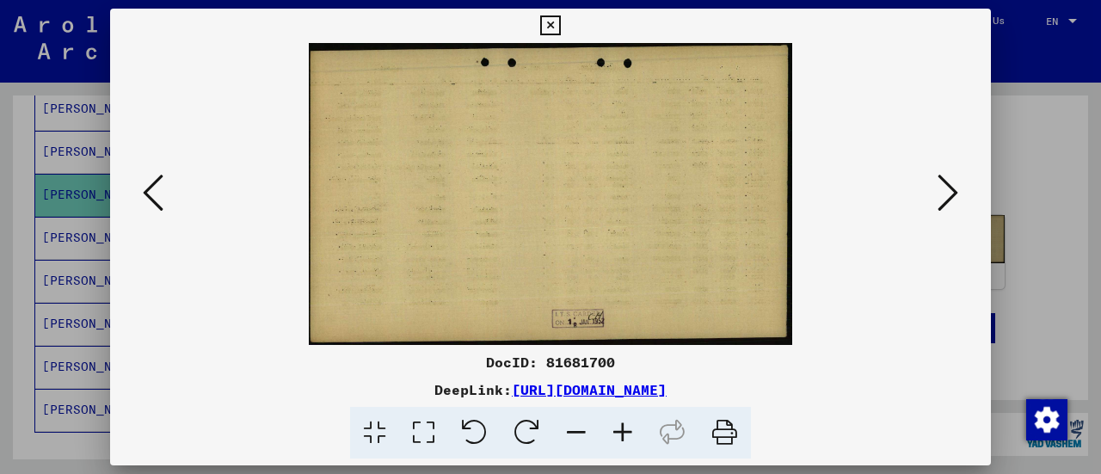
click at [952, 188] on icon at bounding box center [948, 192] width 21 height 41
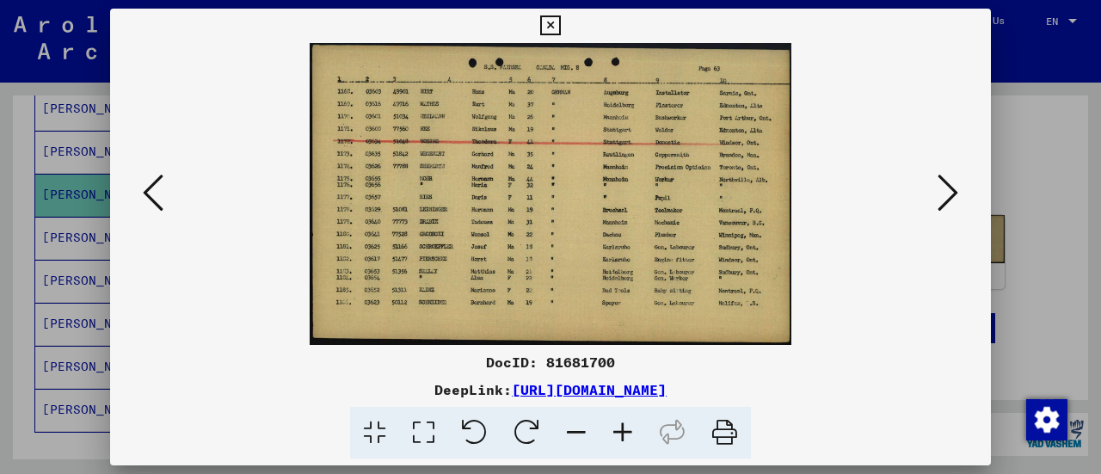
click at [947, 194] on icon at bounding box center [948, 192] width 21 height 41
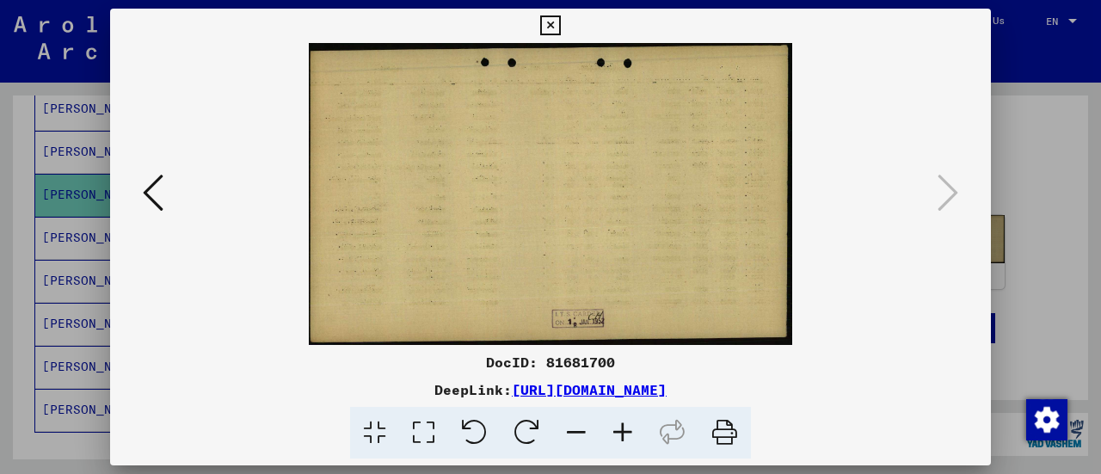
click at [549, 28] on icon at bounding box center [550, 25] width 20 height 21
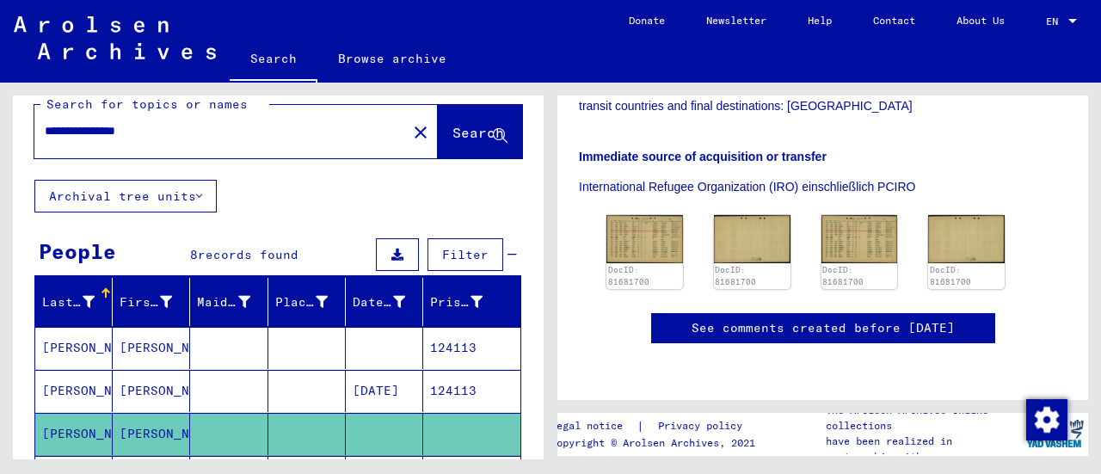
scroll to position [0, 0]
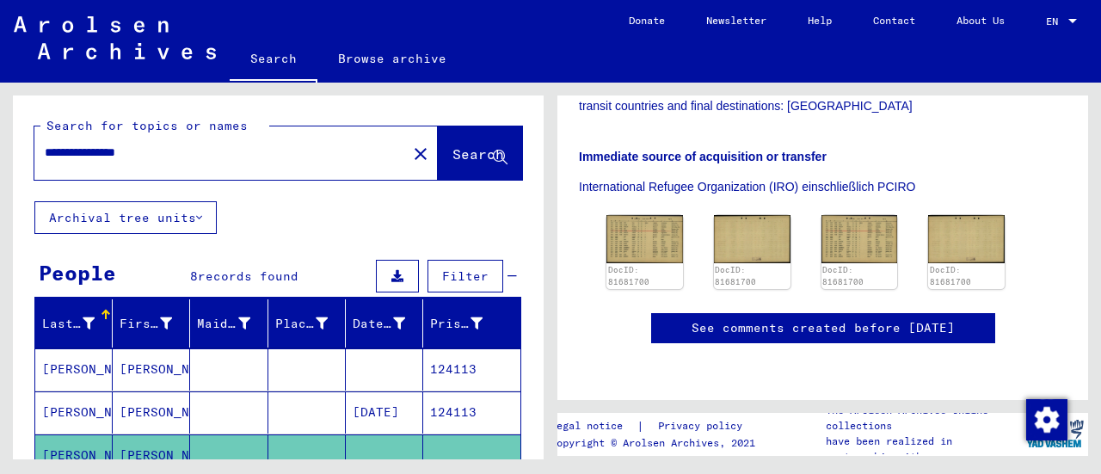
click at [181, 151] on input "**********" at bounding box center [221, 153] width 352 height 18
drag, startPoint x: 100, startPoint y: 154, endPoint x: 21, endPoint y: 143, distance: 80.0
click at [21, 143] on div "**********" at bounding box center [278, 149] width 531 height 106
click at [493, 154] on icon at bounding box center [500, 158] width 15 height 15
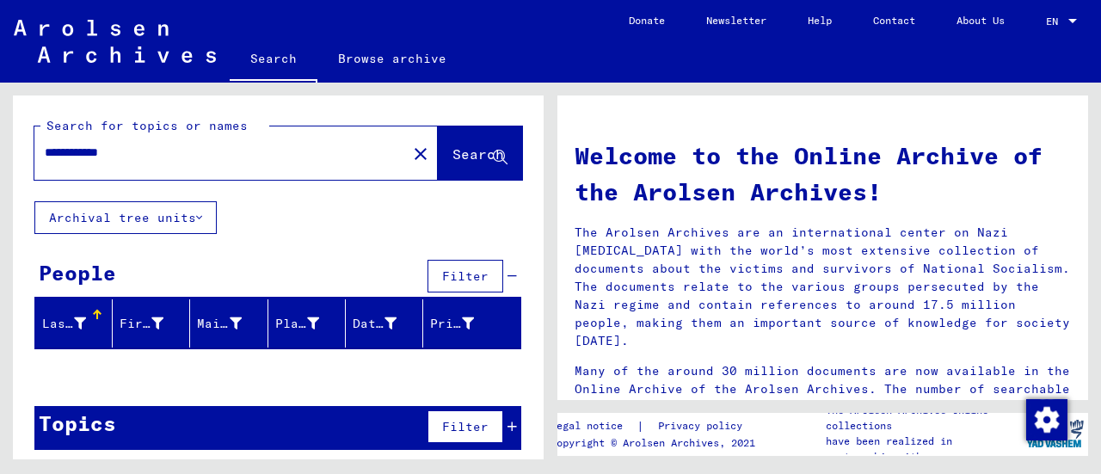
scroll to position [5, 0]
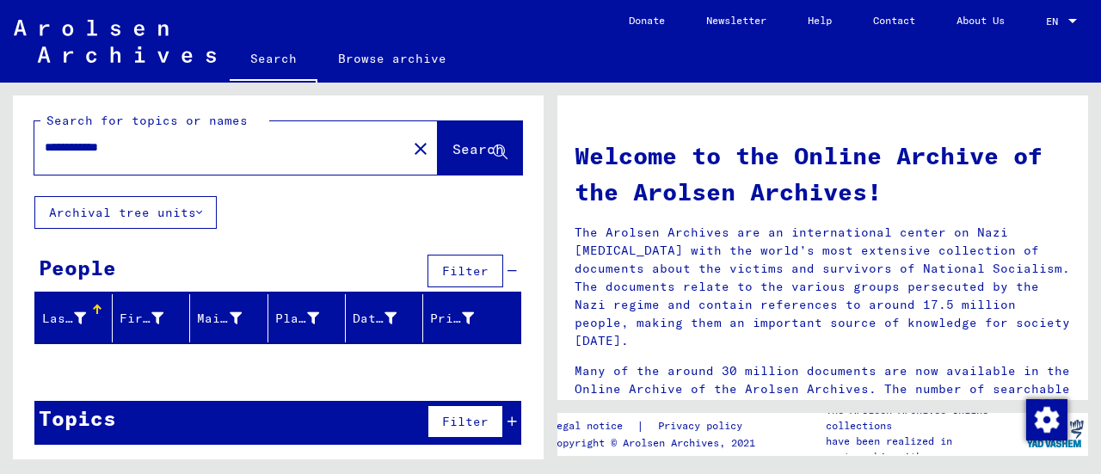
click at [85, 323] on div "Last Name" at bounding box center [66, 319] width 48 height 18
click at [89, 157] on div "**********" at bounding box center [210, 147] width 352 height 39
click at [145, 154] on input "**********" at bounding box center [216, 148] width 342 height 18
click at [71, 156] on input "**********" at bounding box center [216, 148] width 342 height 18
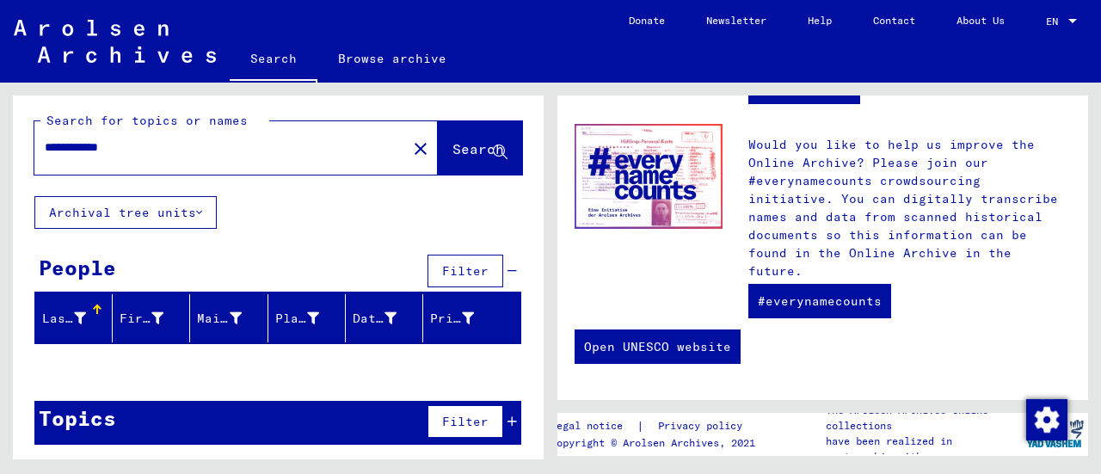
scroll to position [0, 0]
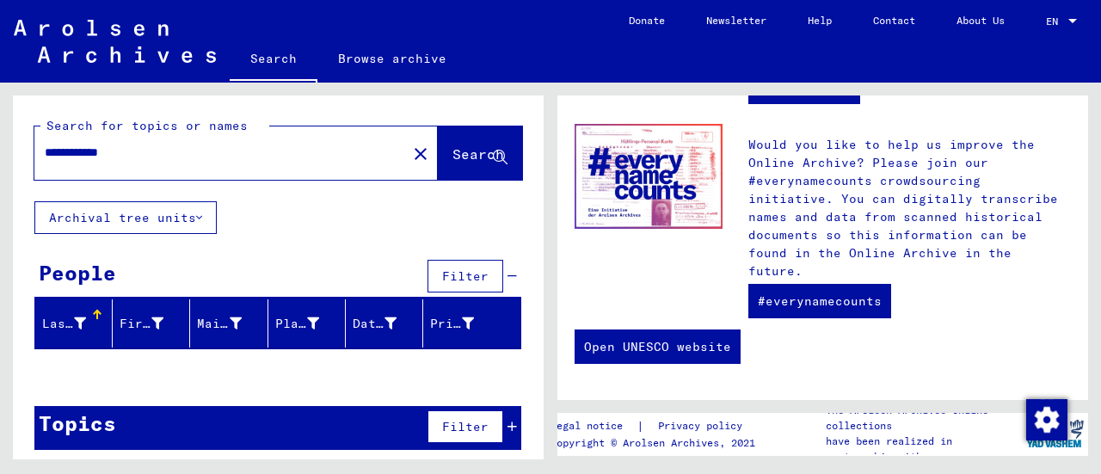
type input "**********"
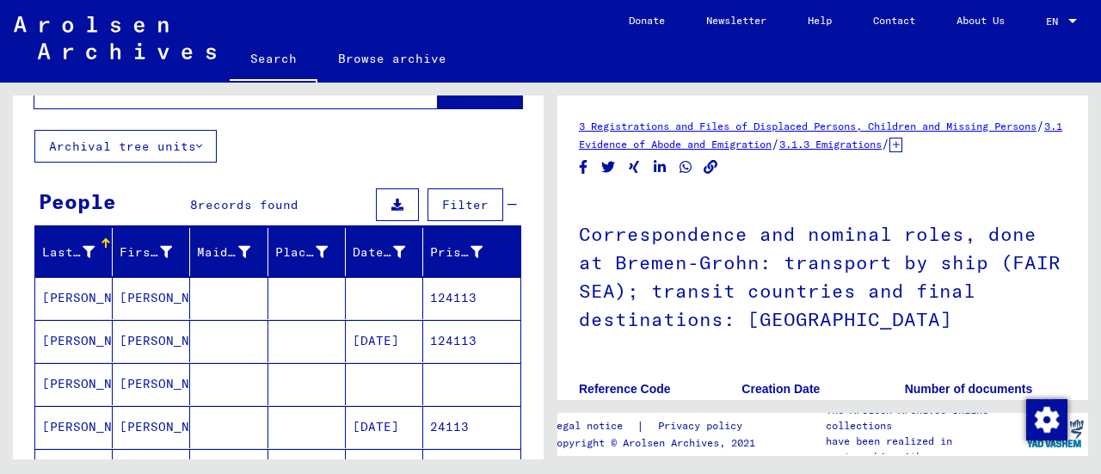
scroll to position [67, 0]
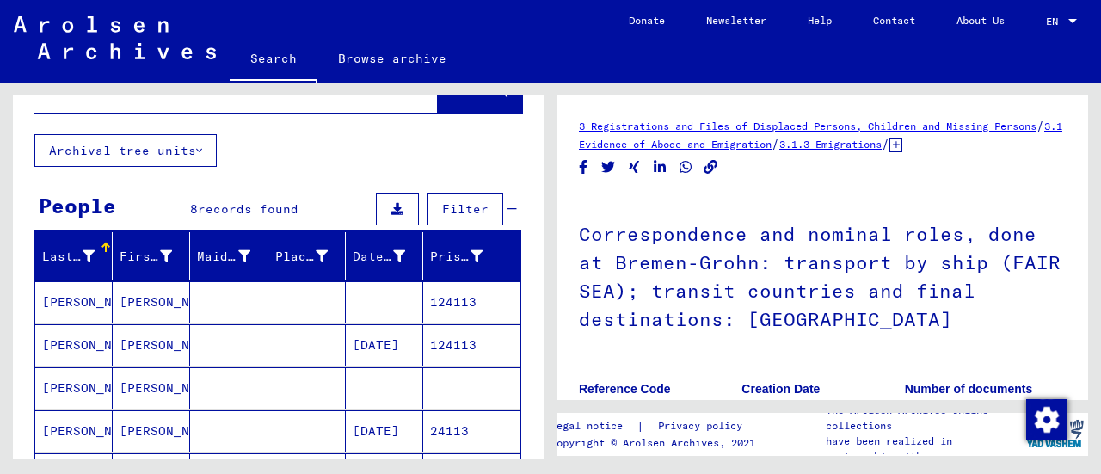
click at [208, 152] on button "Archival tree units" at bounding box center [125, 150] width 182 height 33
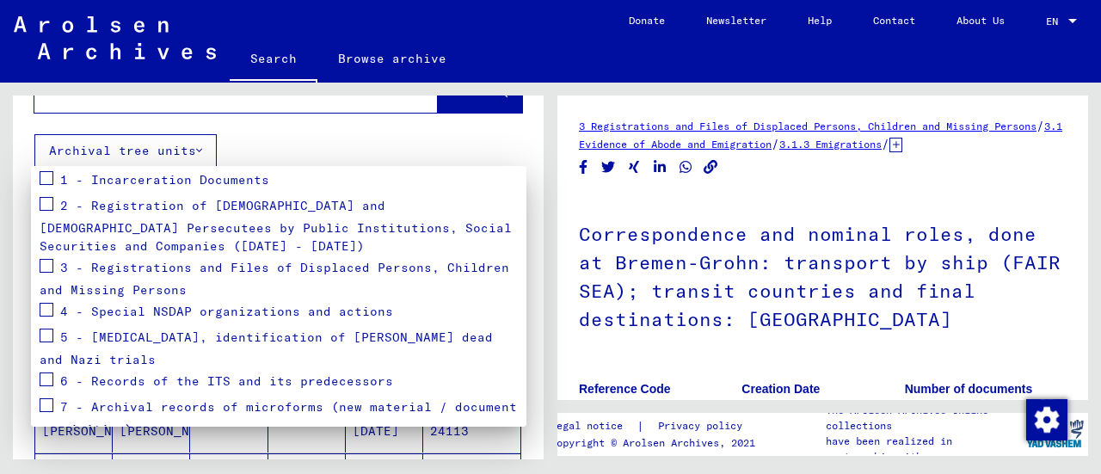
scroll to position [330, 0]
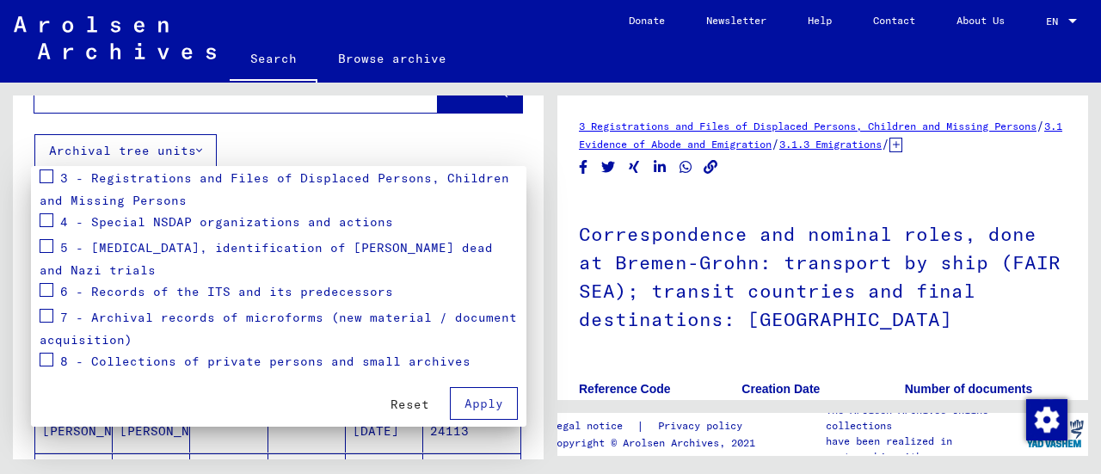
click at [0, 231] on div at bounding box center [550, 237] width 1101 height 474
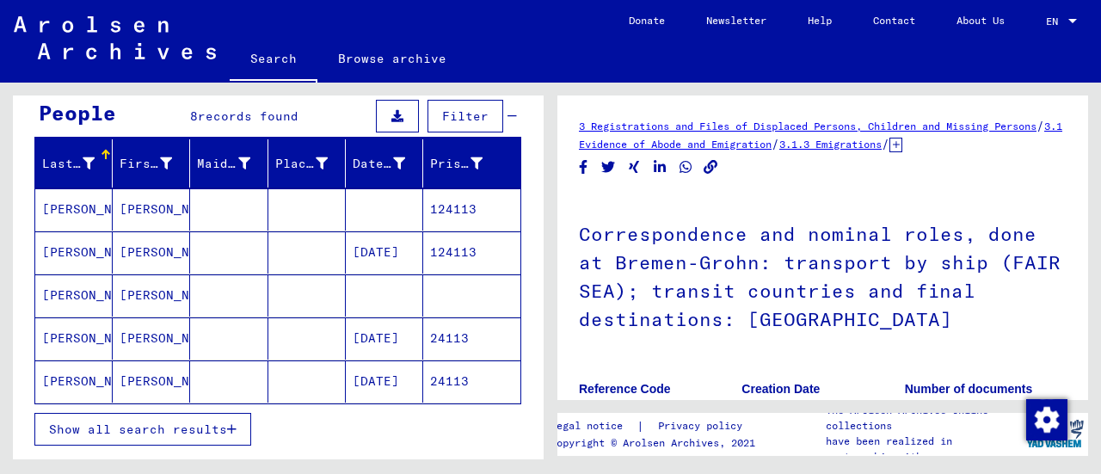
scroll to position [163, 0]
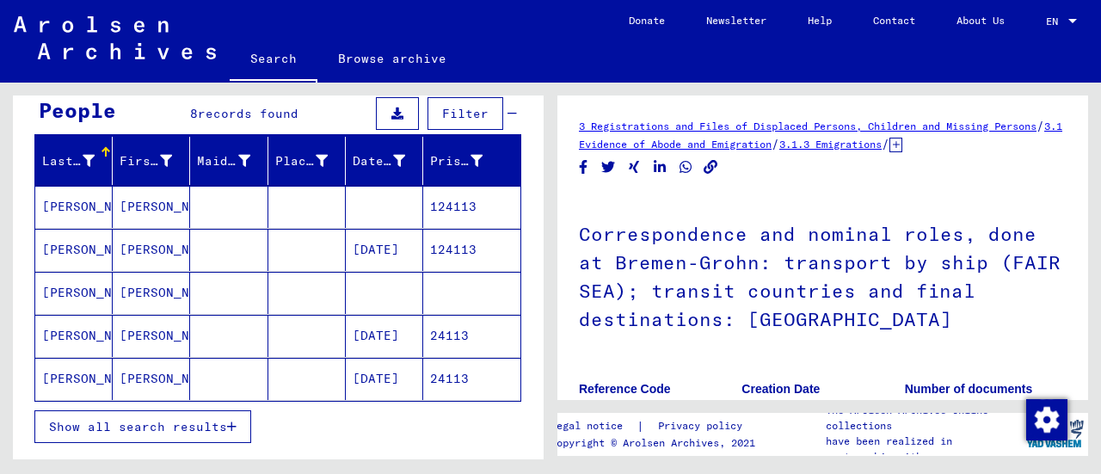
click at [429, 111] on button "Filter" at bounding box center [466, 113] width 76 height 33
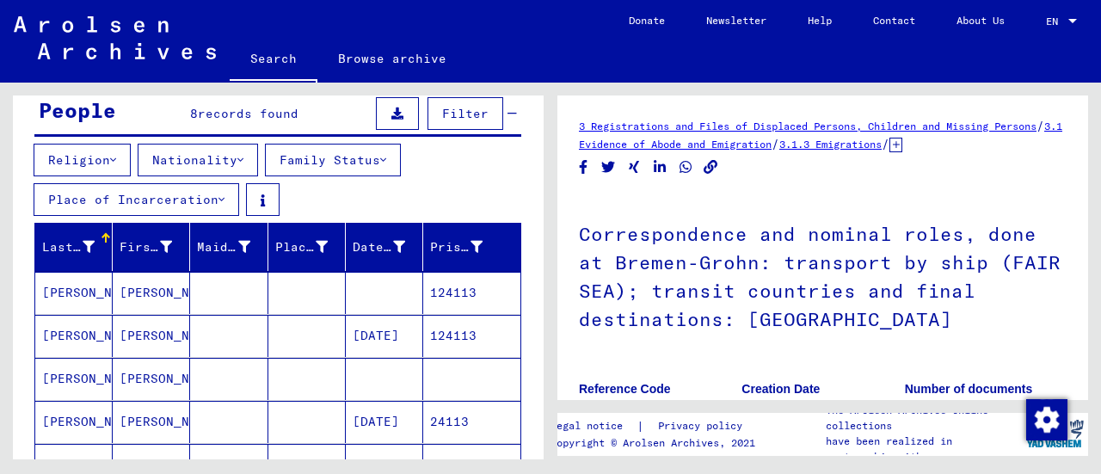
click at [108, 164] on button "Religion" at bounding box center [82, 160] width 97 height 33
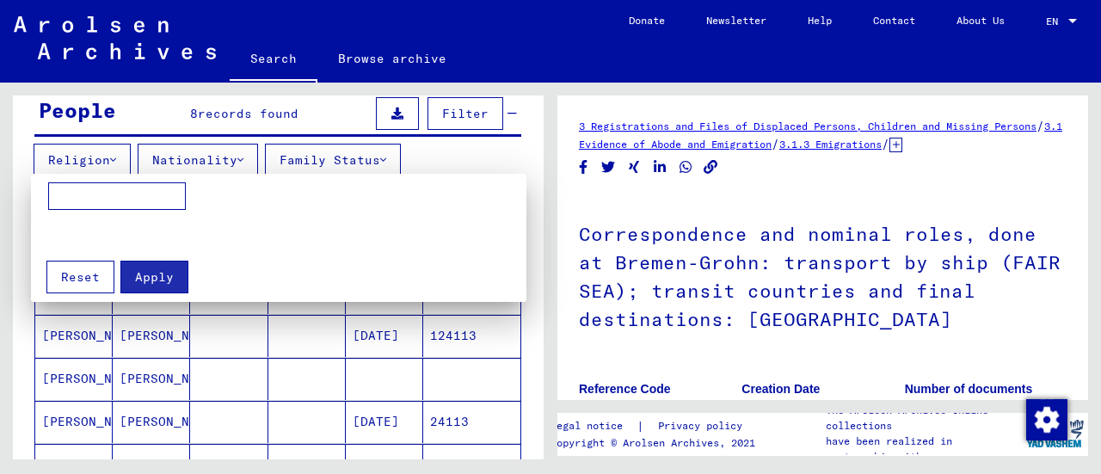
click at [199, 144] on div at bounding box center [550, 237] width 1101 height 474
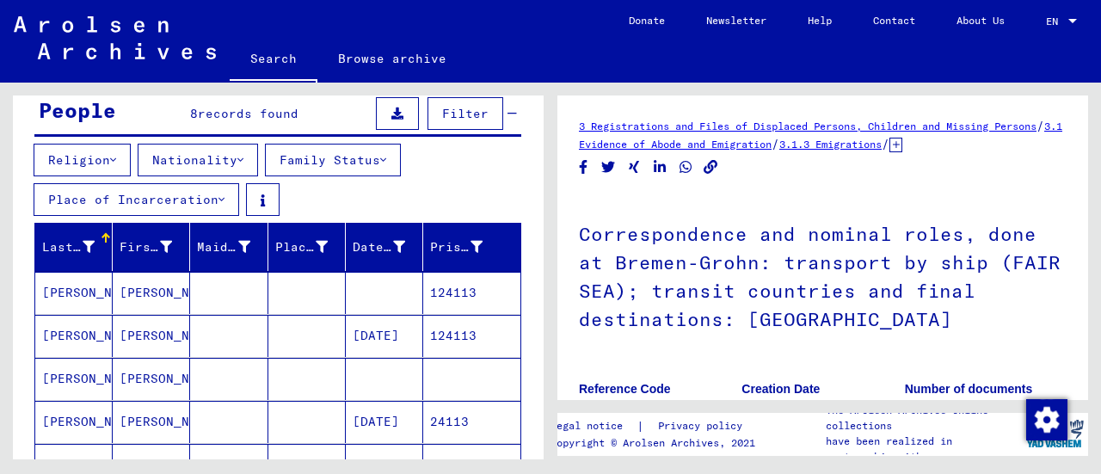
click at [209, 158] on button "Nationality" at bounding box center [198, 160] width 120 height 33
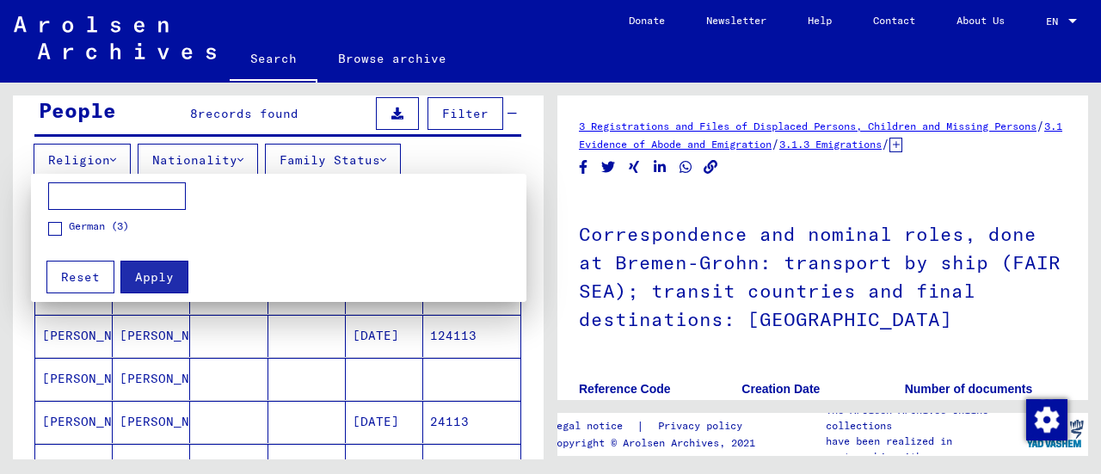
click at [102, 228] on span "German (3)" at bounding box center [99, 226] width 60 height 15
click at [159, 268] on button "Apply" at bounding box center [154, 277] width 68 height 33
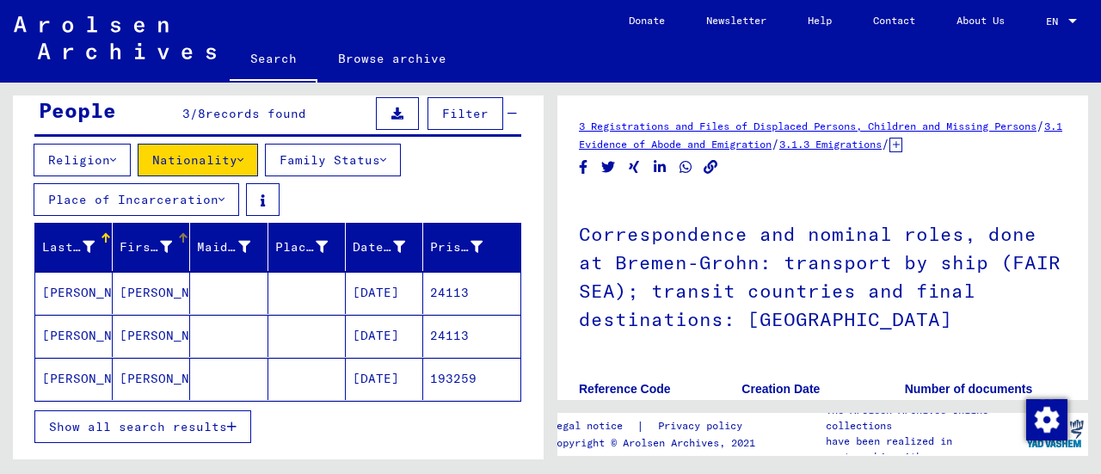
scroll to position [201, 0]
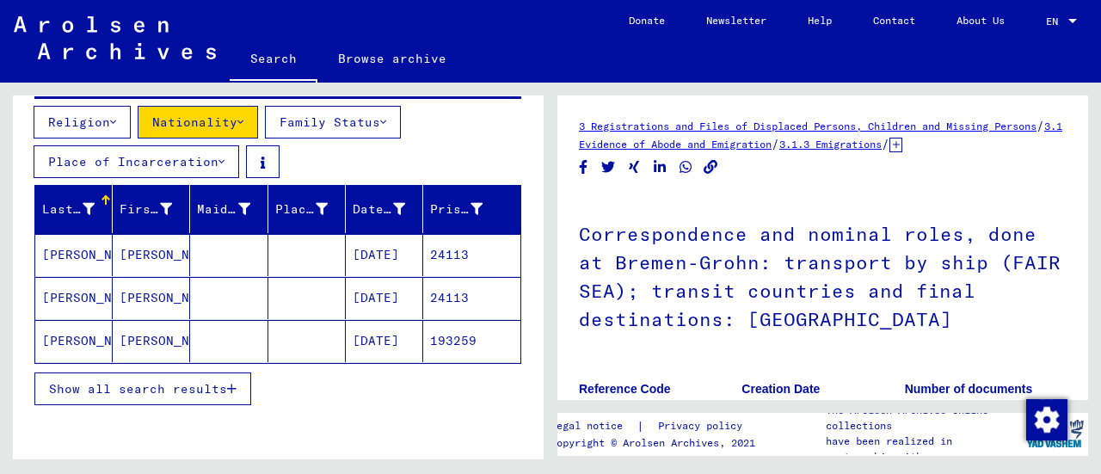
click at [127, 256] on mat-cell "[PERSON_NAME]" at bounding box center [151, 255] width 77 height 42
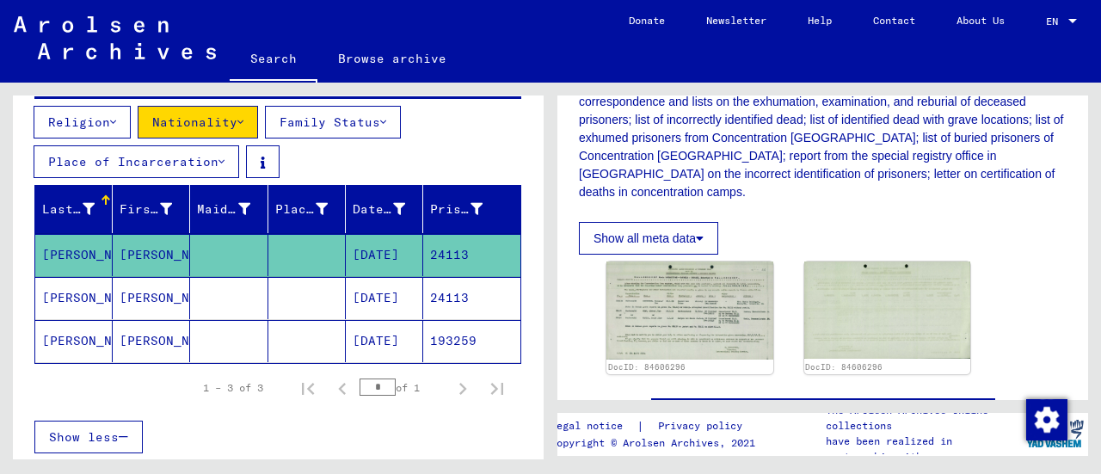
scroll to position [417, 0]
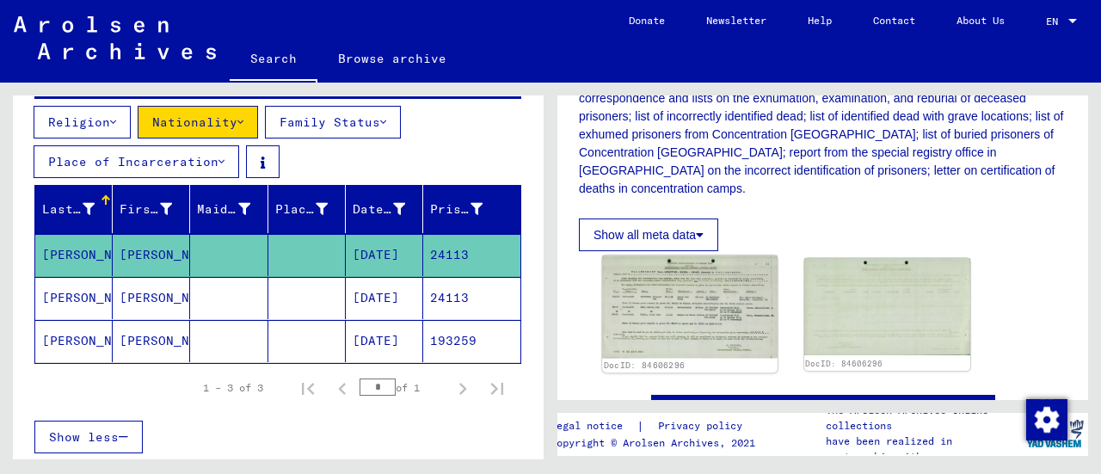
click at [669, 331] on img at bounding box center [689, 307] width 175 height 102
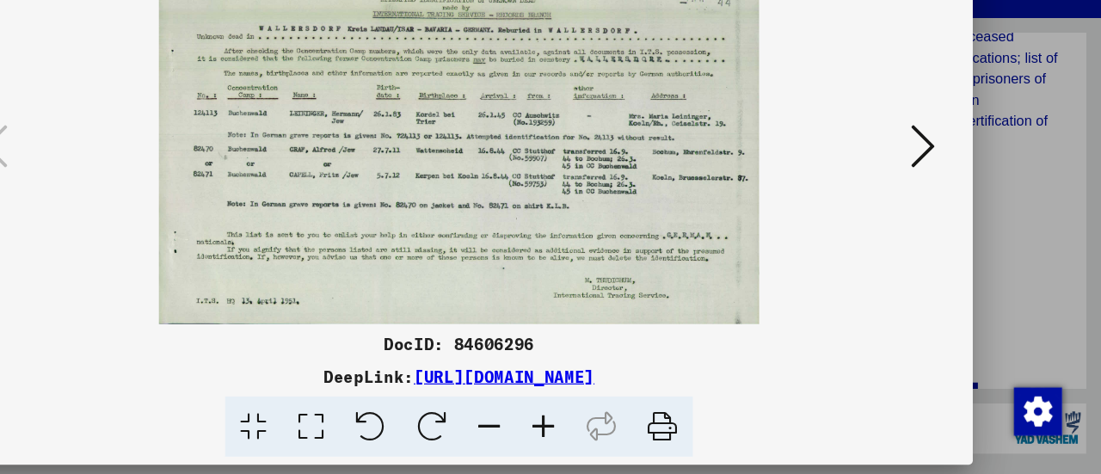
click at [939, 188] on icon at bounding box center [948, 192] width 21 height 41
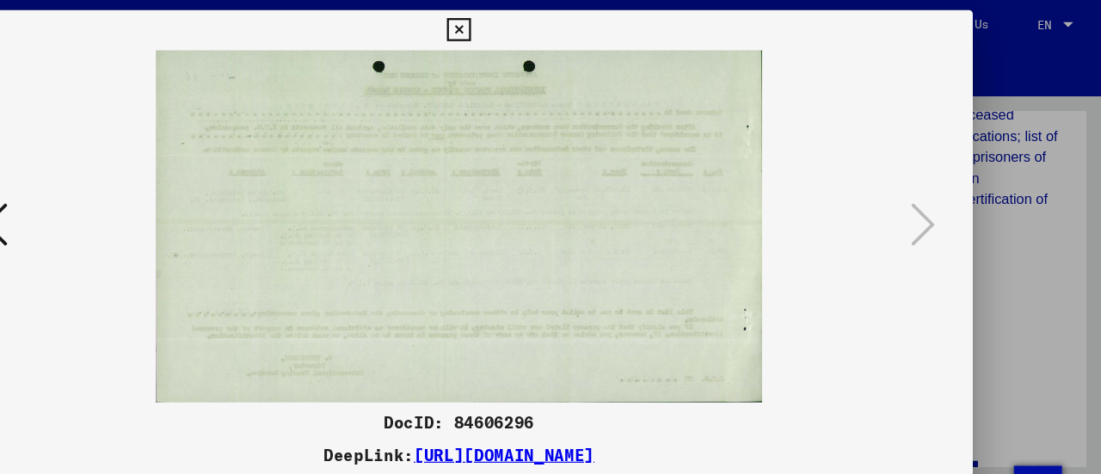
click at [164, 206] on button at bounding box center [153, 194] width 31 height 49
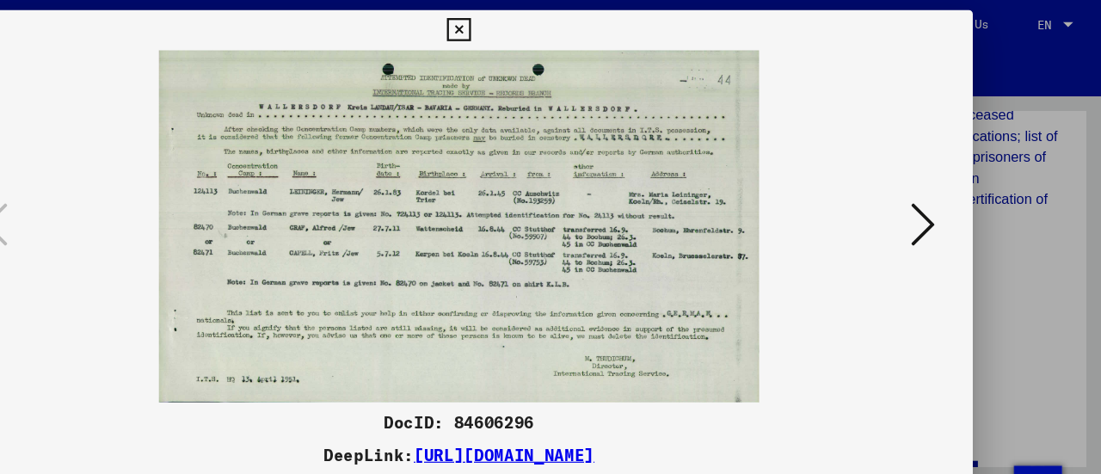
drag, startPoint x: 384, startPoint y: 155, endPoint x: 558, endPoint y: 30, distance: 214.0
click at [558, 30] on icon at bounding box center [550, 25] width 20 height 21
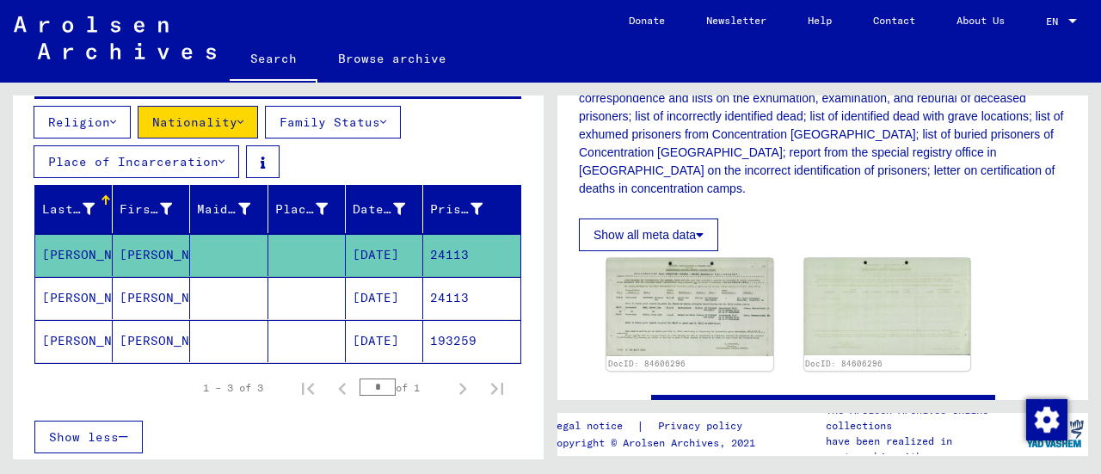
click at [148, 305] on mat-cell "[PERSON_NAME]" at bounding box center [151, 298] width 77 height 42
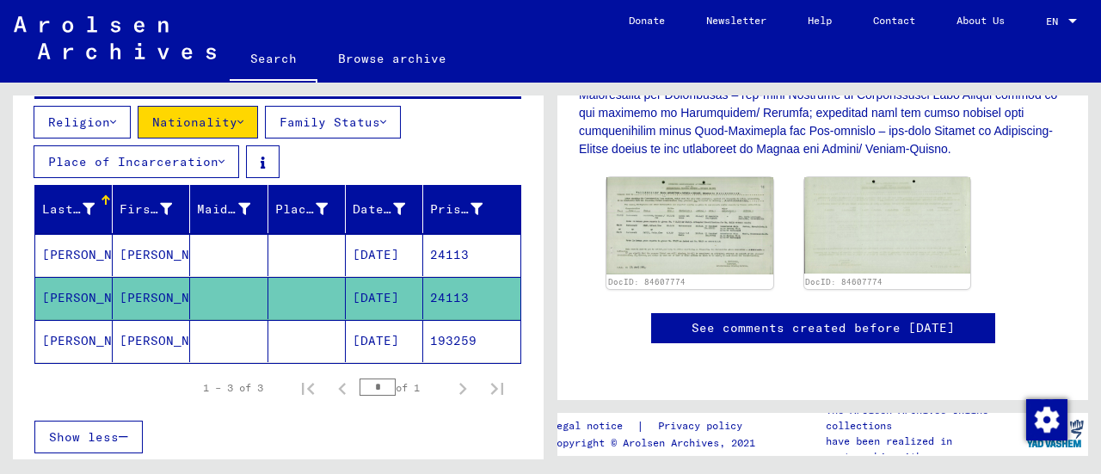
scroll to position [593, 0]
click at [369, 338] on mat-cell "[DATE]" at bounding box center [384, 341] width 77 height 42
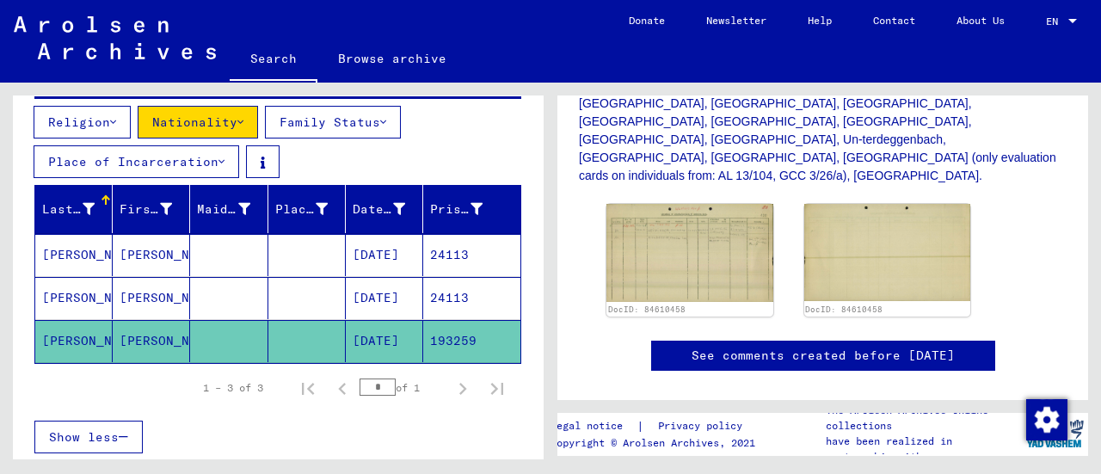
scroll to position [543, 0]
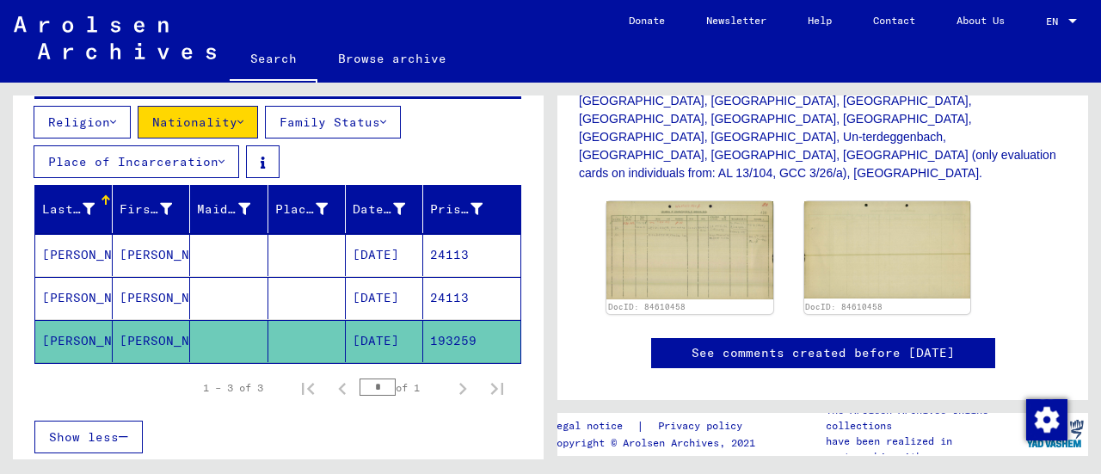
click at [219, 139] on div "Religion Nationality Family Status Place of Incarceration" at bounding box center [278, 145] width 531 height 79
click at [206, 132] on button "Nationality" at bounding box center [198, 122] width 120 height 33
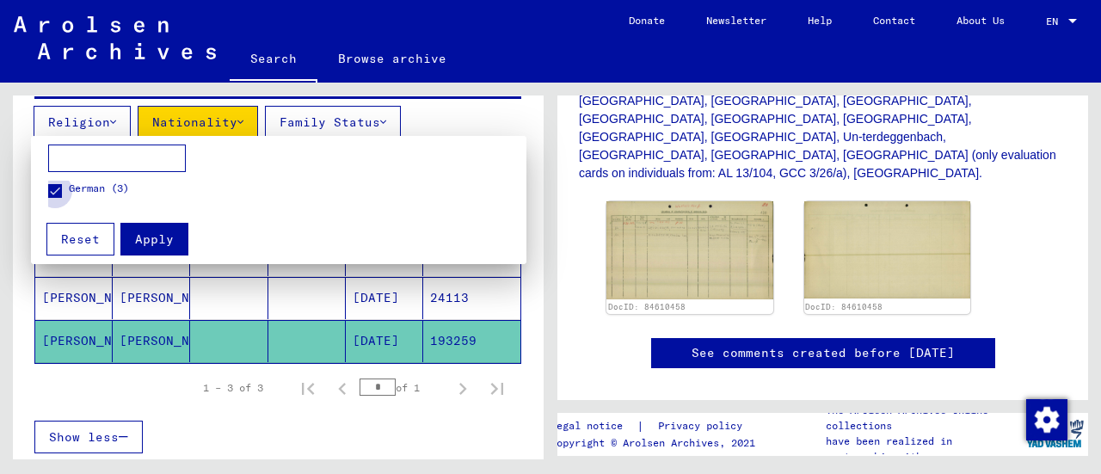
click at [53, 194] on span at bounding box center [55, 191] width 14 height 14
click at [83, 231] on span "Reset" at bounding box center [80, 238] width 39 height 15
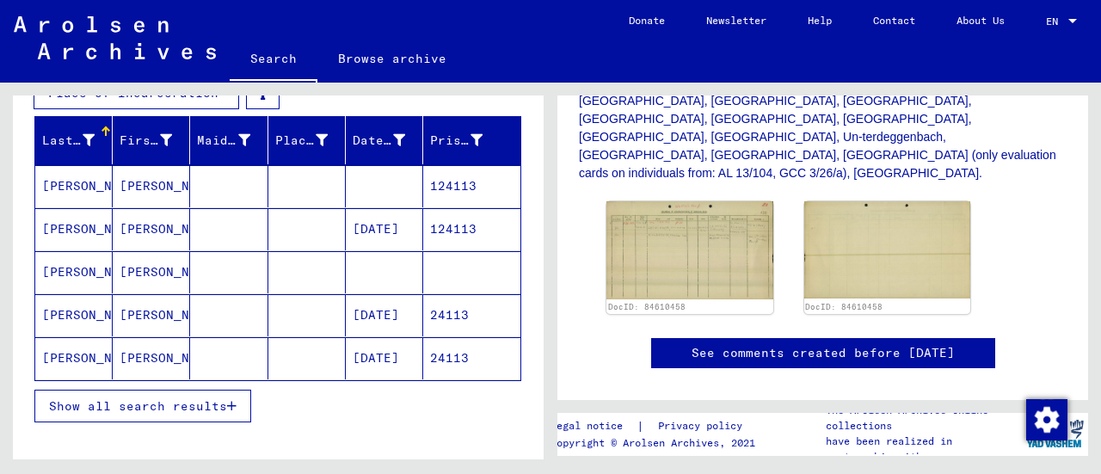
scroll to position [270, 0]
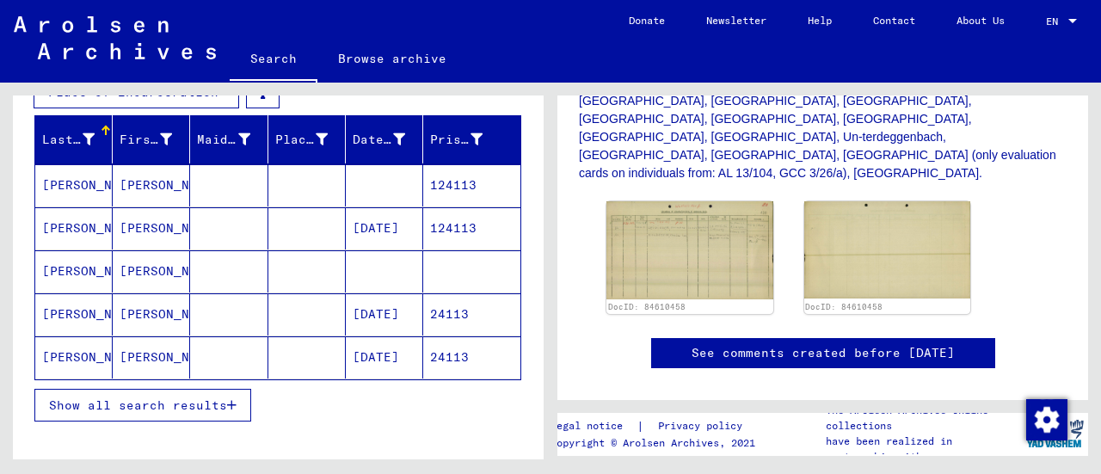
click at [150, 190] on mat-cell "[PERSON_NAME]" at bounding box center [151, 185] width 77 height 42
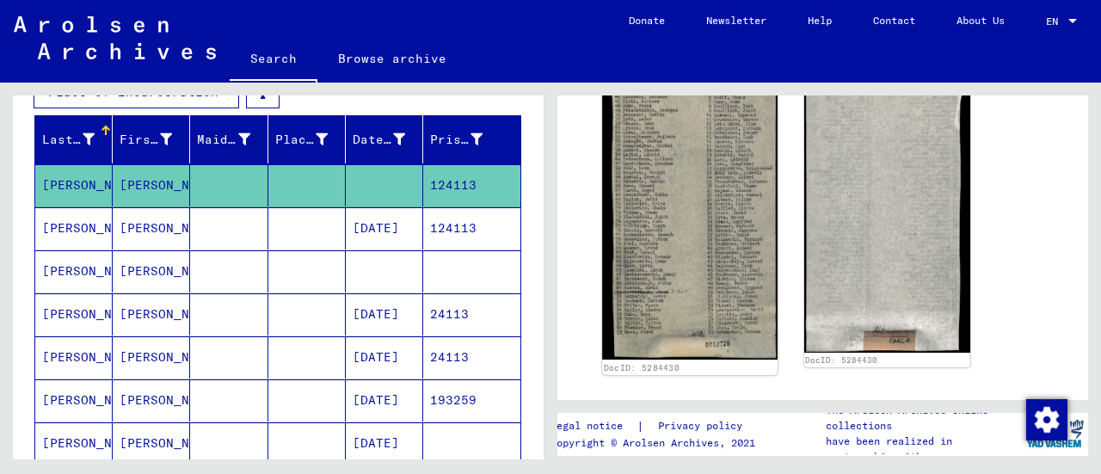
scroll to position [518, 0]
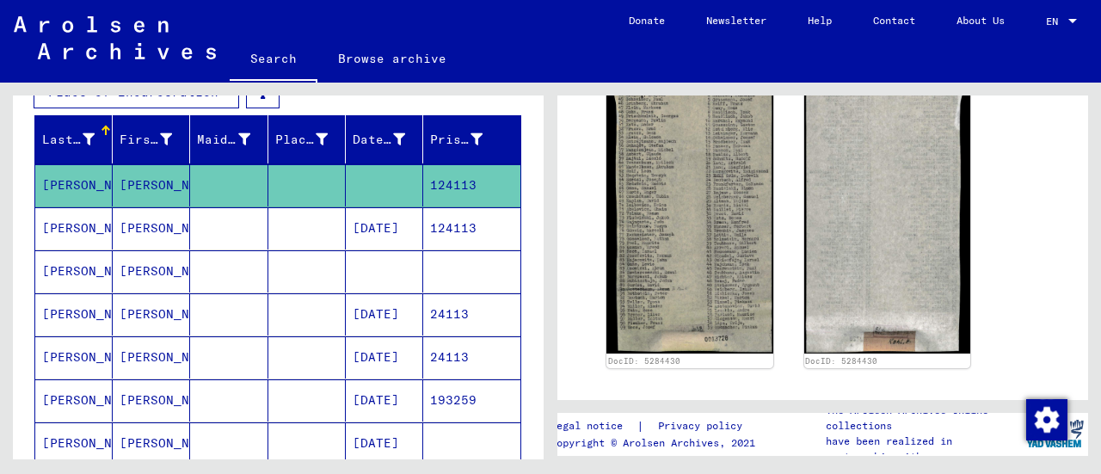
click at [350, 221] on mat-cell "[DATE]" at bounding box center [384, 228] width 77 height 42
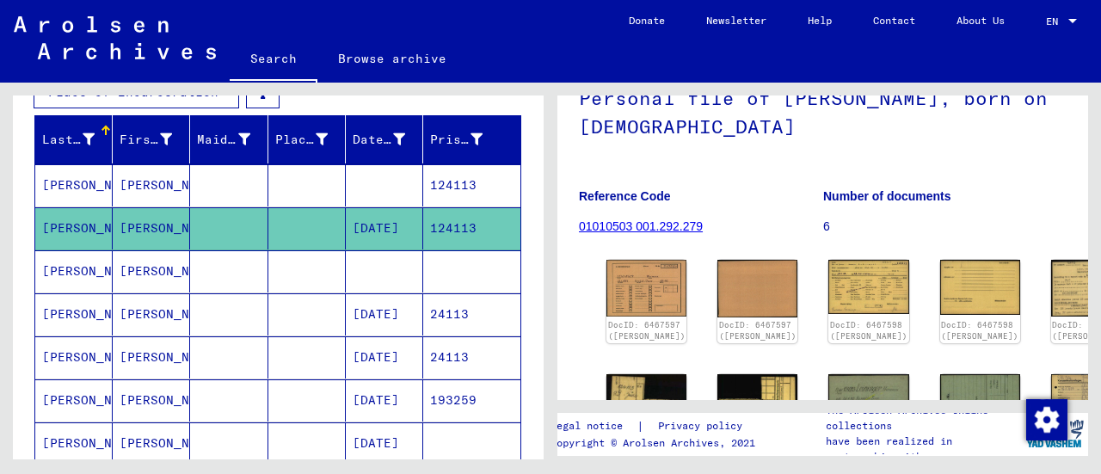
scroll to position [119, 0]
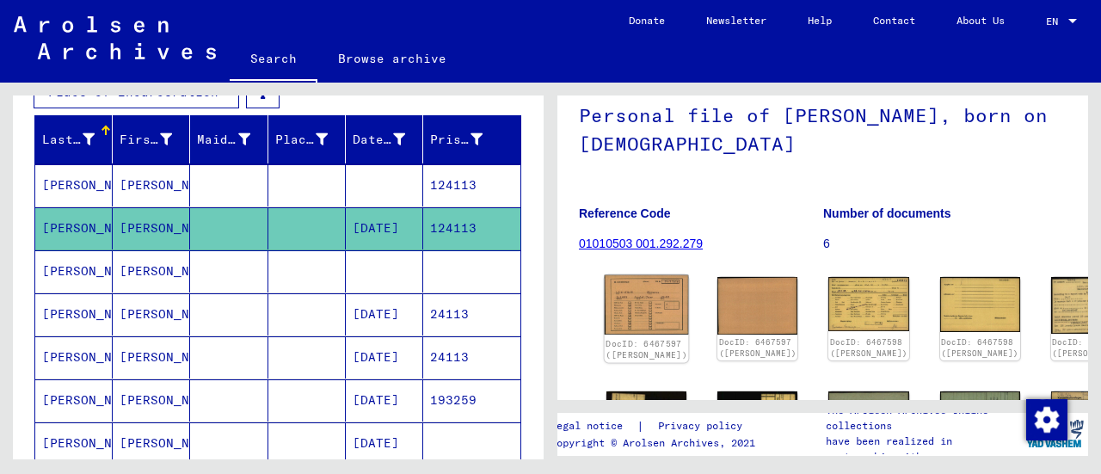
click at [637, 338] on link "DocID: 6467597 ([PERSON_NAME])" at bounding box center [647, 349] width 82 height 22
click at [633, 305] on img at bounding box center [647, 304] width 84 height 59
